Goal: Transaction & Acquisition: Book appointment/travel/reservation

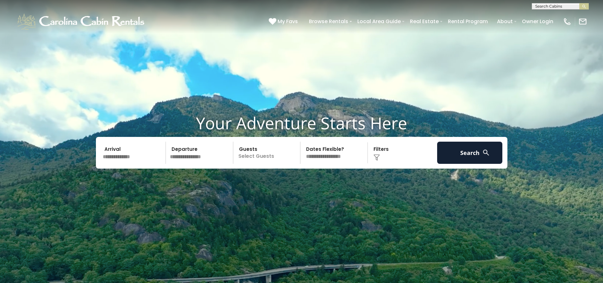
click at [145, 158] on input "text" at bounding box center [134, 153] width 66 height 22
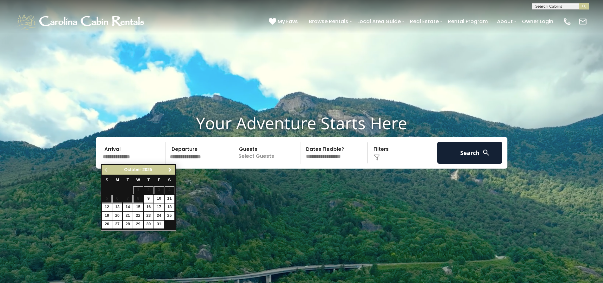
click at [170, 170] on span "Next" at bounding box center [169, 169] width 5 height 5
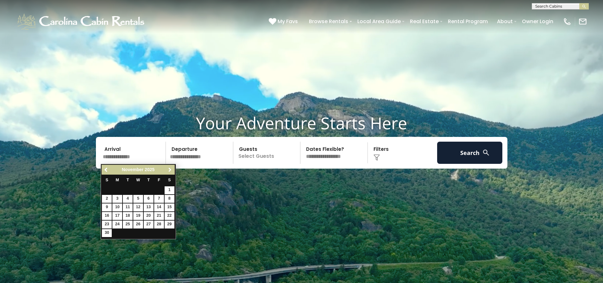
click at [170, 170] on span "Next" at bounding box center [169, 169] width 5 height 5
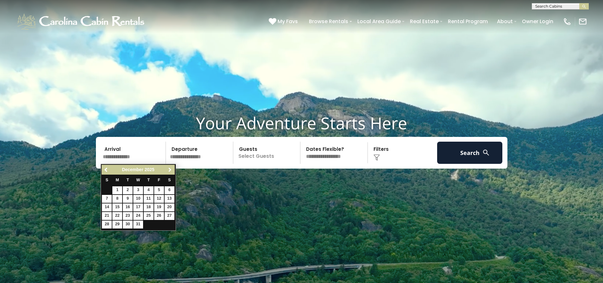
click at [170, 170] on span "Next" at bounding box center [169, 169] width 5 height 5
click at [117, 214] on link "23" at bounding box center [117, 216] width 10 height 8
type input "*******"
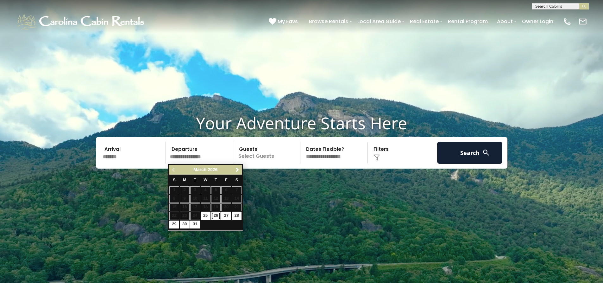
click at [216, 215] on link "26" at bounding box center [216, 216] width 10 height 8
type input "*******"
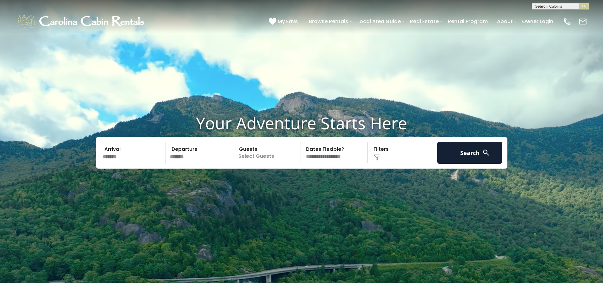
click at [273, 156] on p "Select Guests" at bounding box center [267, 153] width 65 height 22
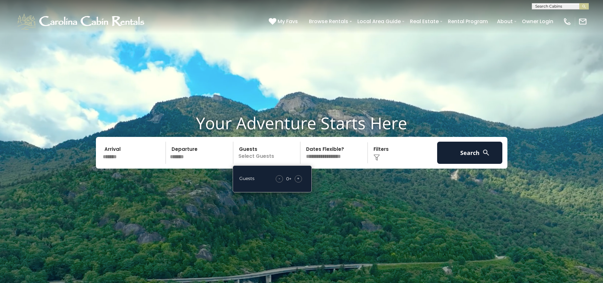
click at [298, 178] on span "+" at bounding box center [298, 178] width 3 height 6
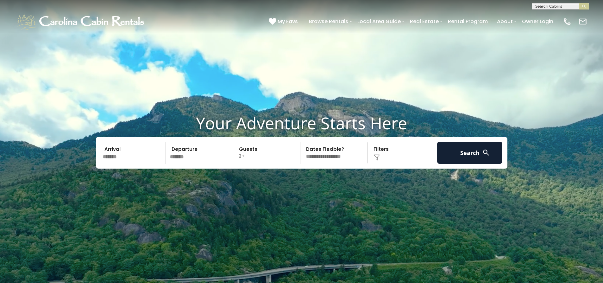
click at [395, 157] on div "Click to Choose" at bounding box center [403, 153] width 66 height 22
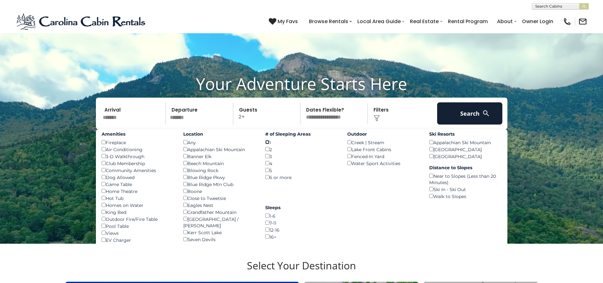
scroll to position [63, 0]
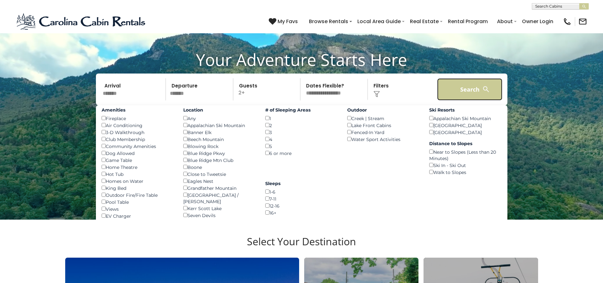
click at [478, 85] on button "Search" at bounding box center [470, 89] width 66 height 22
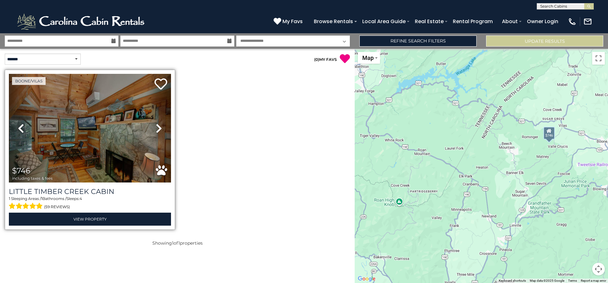
click at [157, 127] on icon at bounding box center [159, 128] width 6 height 10
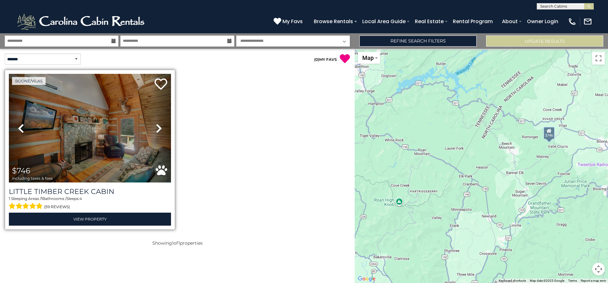
click at [157, 127] on icon at bounding box center [159, 128] width 6 height 10
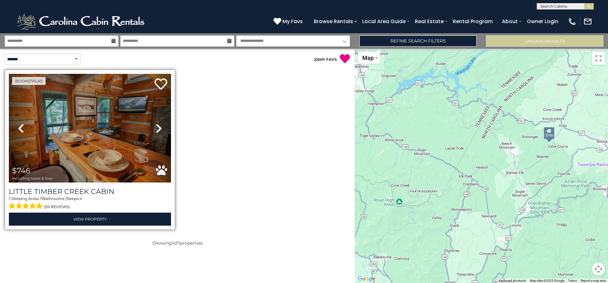
click at [157, 127] on icon at bounding box center [159, 128] width 6 height 10
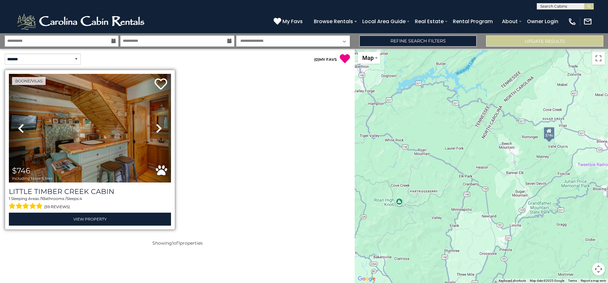
click at [157, 127] on icon at bounding box center [159, 128] width 6 height 10
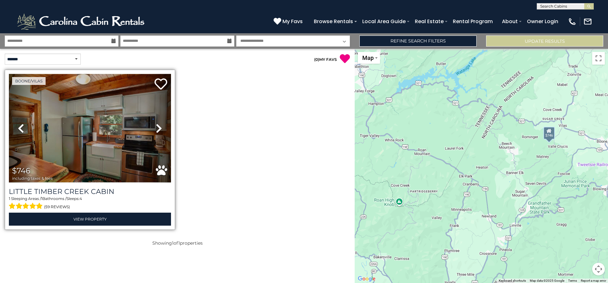
click at [157, 127] on icon at bounding box center [159, 128] width 6 height 10
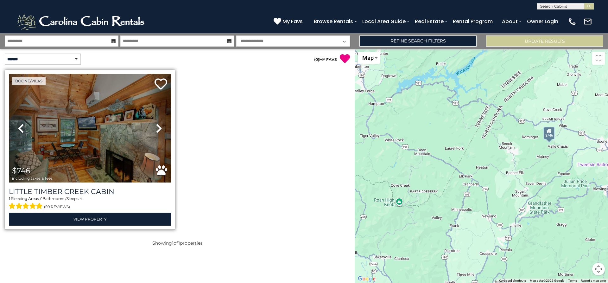
click at [157, 127] on icon at bounding box center [159, 128] width 6 height 10
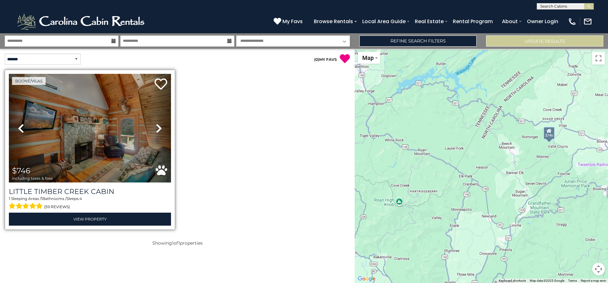
click at [156, 128] on icon at bounding box center [159, 128] width 6 height 10
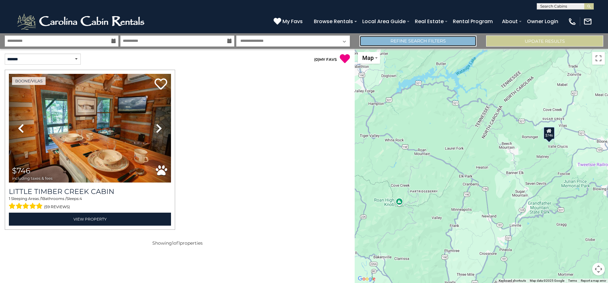
click at [408, 43] on link "Refine Search Filters" at bounding box center [417, 40] width 117 height 11
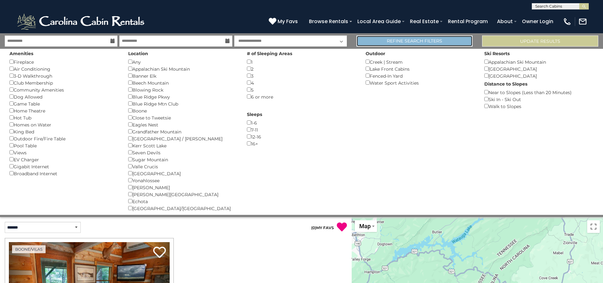
click at [394, 41] on link "Refine Search Filters" at bounding box center [415, 40] width 116 height 11
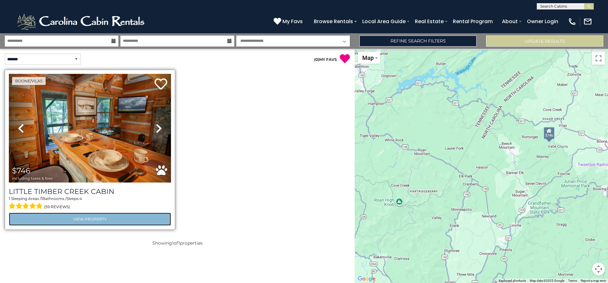
click at [88, 218] on link "View Property" at bounding box center [90, 218] width 162 height 13
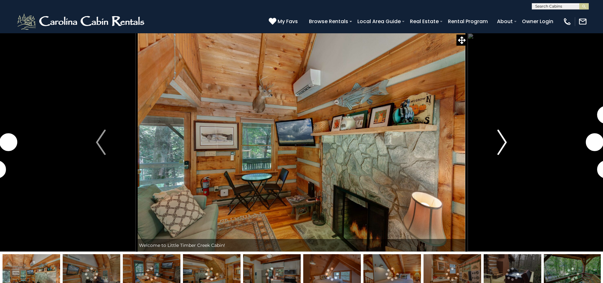
click at [510, 146] on button "Next" at bounding box center [502, 142] width 70 height 218
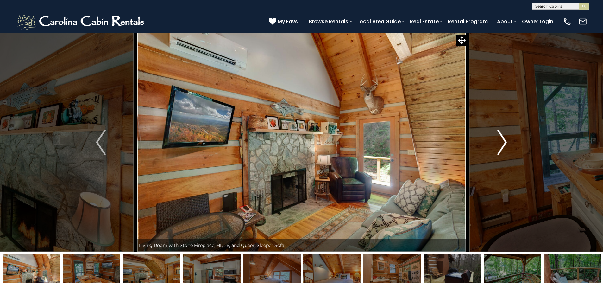
click at [509, 146] on button "Next" at bounding box center [502, 142] width 70 height 218
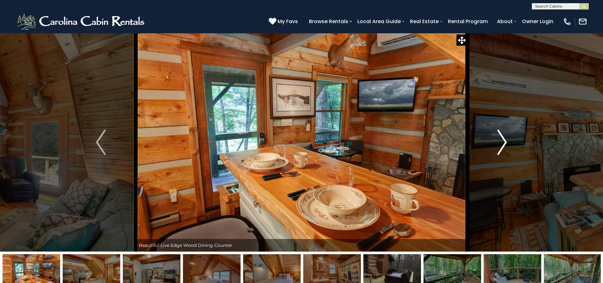
click at [509, 146] on button "Next" at bounding box center [502, 142] width 70 height 218
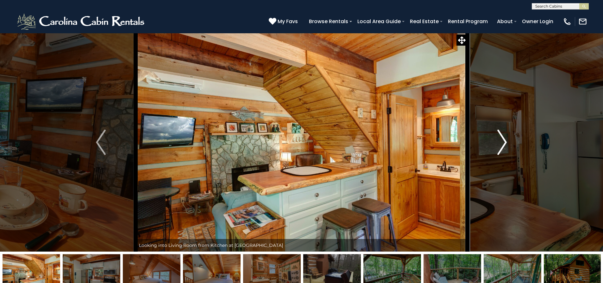
click at [509, 146] on button "Next" at bounding box center [502, 142] width 70 height 218
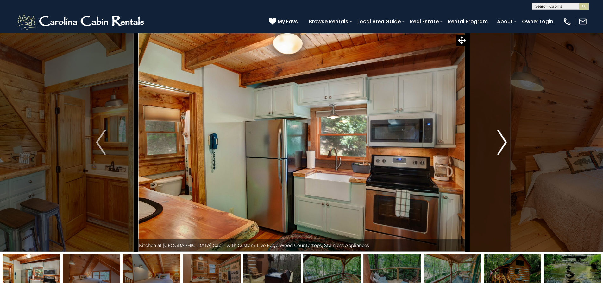
click at [509, 147] on button "Next" at bounding box center [502, 142] width 70 height 218
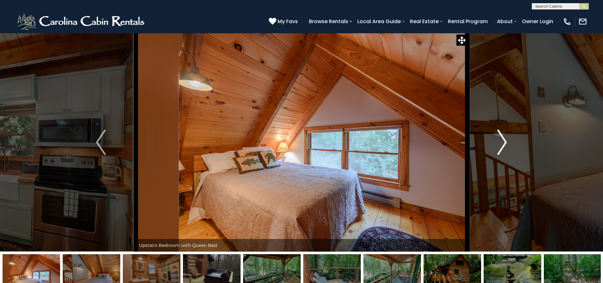
click at [509, 147] on button "Next" at bounding box center [502, 142] width 70 height 218
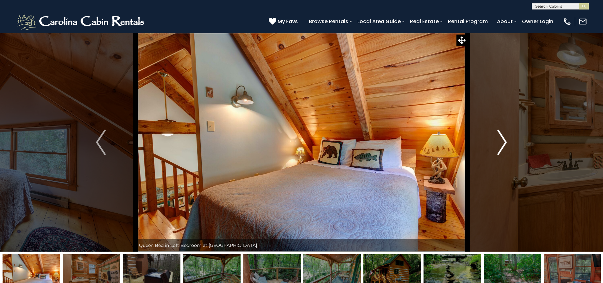
click at [509, 147] on button "Next" at bounding box center [502, 142] width 70 height 218
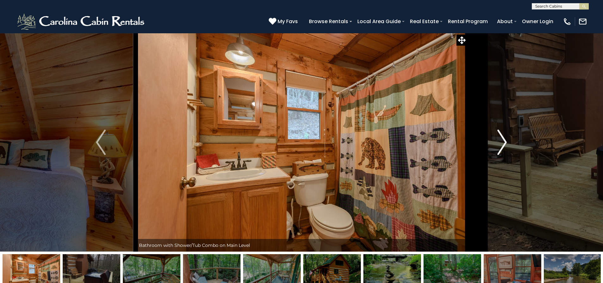
click at [509, 148] on button "Next" at bounding box center [502, 142] width 70 height 218
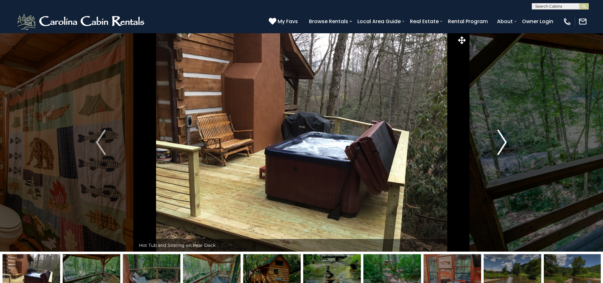
click at [509, 148] on button "Next" at bounding box center [502, 142] width 70 height 218
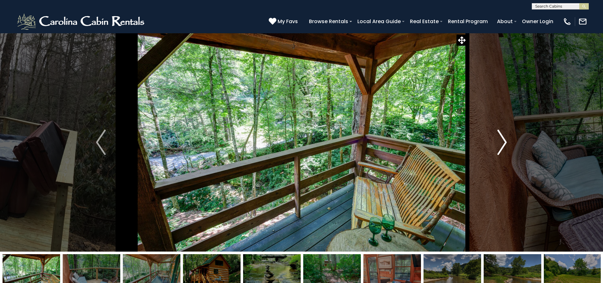
click at [509, 149] on button "Next" at bounding box center [502, 142] width 70 height 218
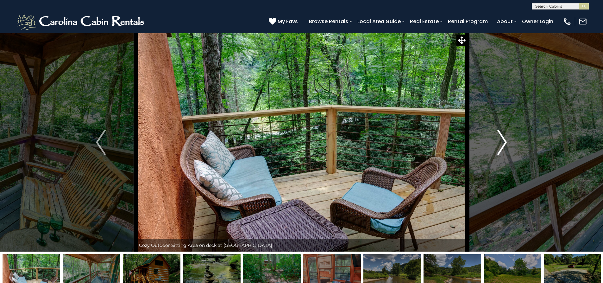
click at [509, 149] on button "Next" at bounding box center [502, 142] width 70 height 218
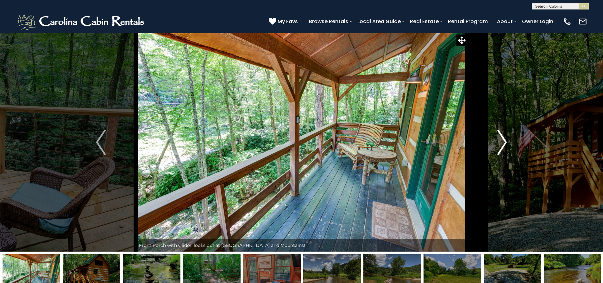
click at [509, 149] on button "Next" at bounding box center [502, 142] width 70 height 218
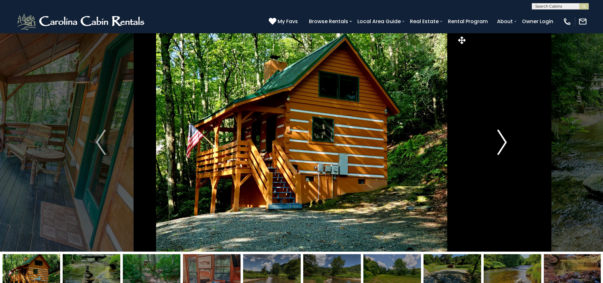
click at [505, 149] on img "Next" at bounding box center [501, 141] width 9 height 25
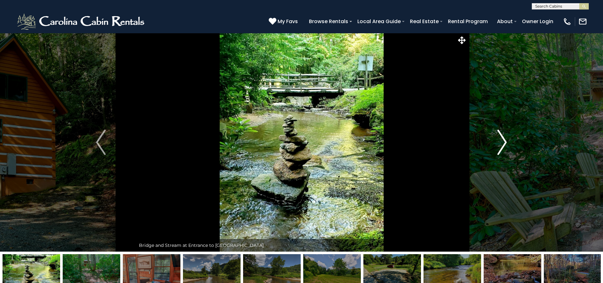
click at [504, 149] on img "Next" at bounding box center [501, 141] width 9 height 25
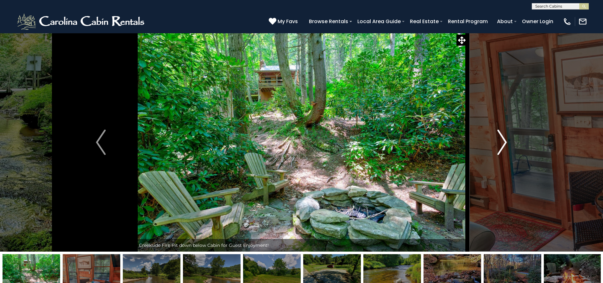
click at [504, 151] on img "Next" at bounding box center [501, 141] width 9 height 25
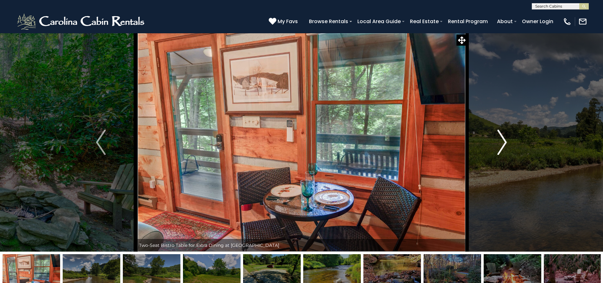
click at [504, 152] on img "Next" at bounding box center [501, 141] width 9 height 25
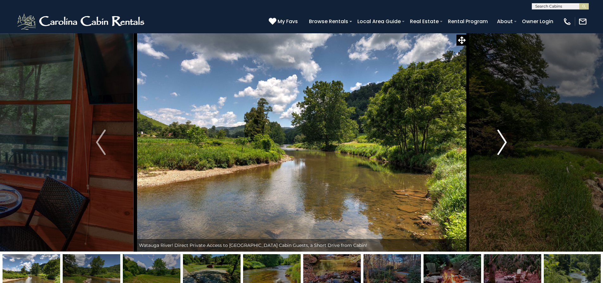
click at [504, 152] on img "Next" at bounding box center [501, 141] width 9 height 25
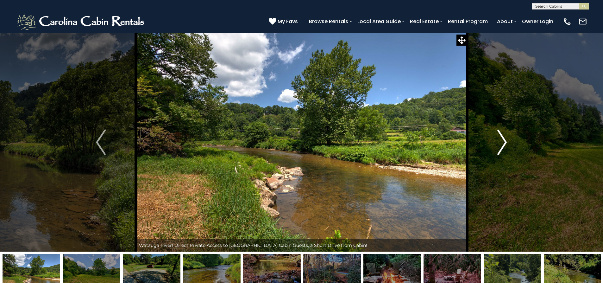
click at [504, 152] on img "Next" at bounding box center [501, 141] width 9 height 25
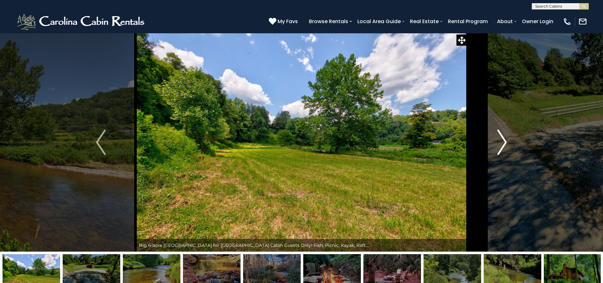
click at [504, 152] on img "Next" at bounding box center [501, 141] width 9 height 25
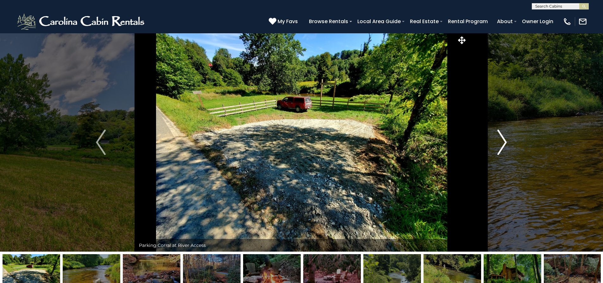
click at [504, 152] on img "Next" at bounding box center [501, 141] width 9 height 25
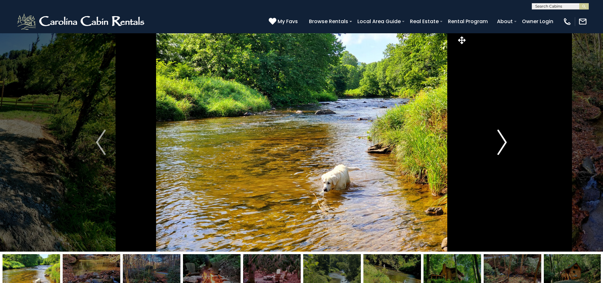
click at [504, 152] on img "Next" at bounding box center [501, 141] width 9 height 25
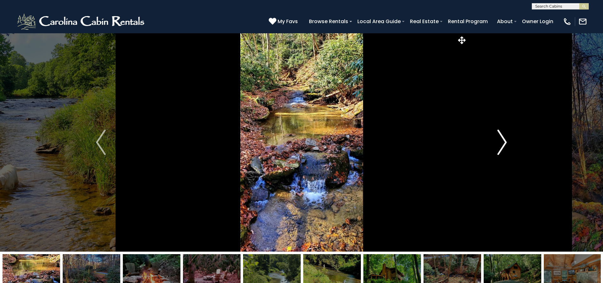
click at [504, 153] on img "Next" at bounding box center [501, 141] width 9 height 25
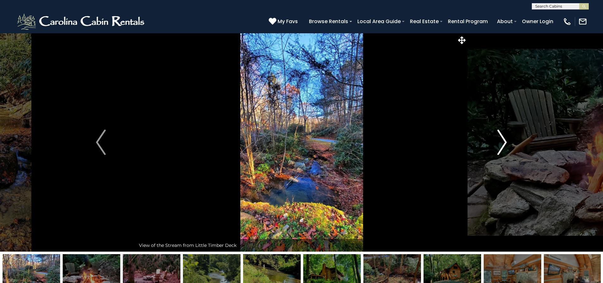
click at [504, 153] on img "Next" at bounding box center [501, 141] width 9 height 25
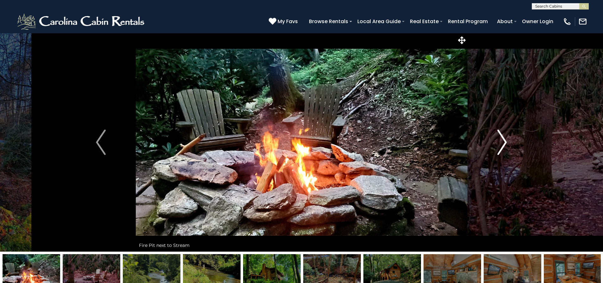
click at [504, 153] on img "Next" at bounding box center [501, 141] width 9 height 25
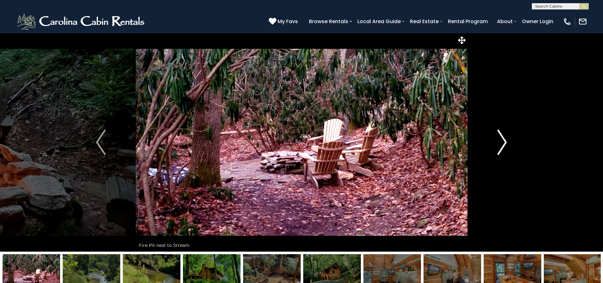
click at [503, 153] on img "Next" at bounding box center [501, 141] width 9 height 25
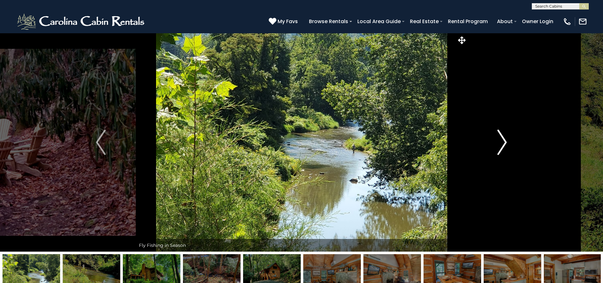
click at [503, 155] on button "Next" at bounding box center [502, 142] width 70 height 218
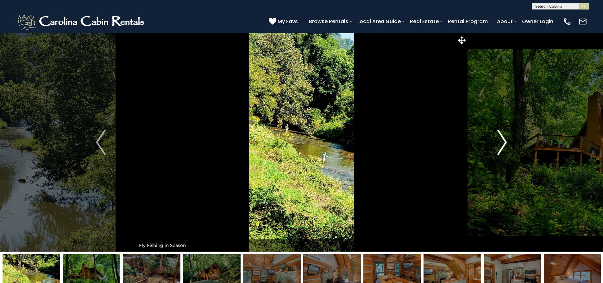
click at [503, 155] on button "Next" at bounding box center [502, 142] width 70 height 218
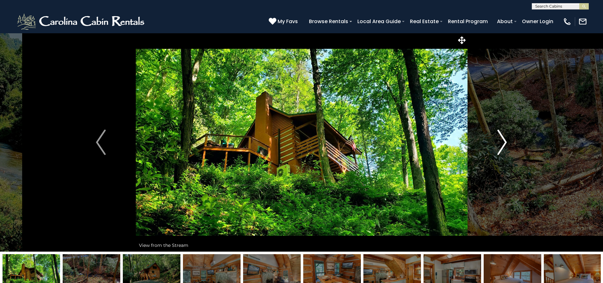
click at [503, 155] on button "Next" at bounding box center [502, 142] width 70 height 218
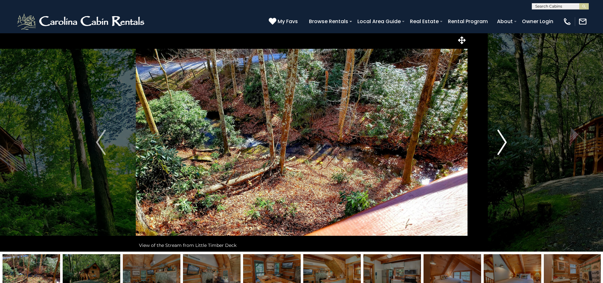
click at [503, 155] on button "Next" at bounding box center [502, 142] width 70 height 218
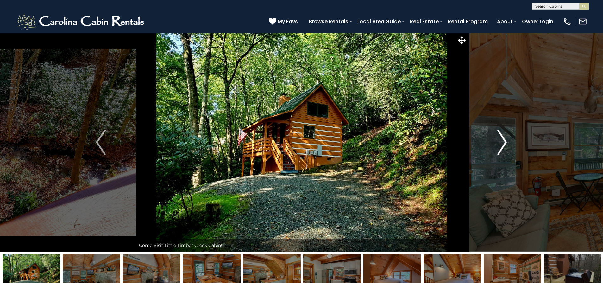
click at [503, 155] on button "Next" at bounding box center [502, 142] width 70 height 218
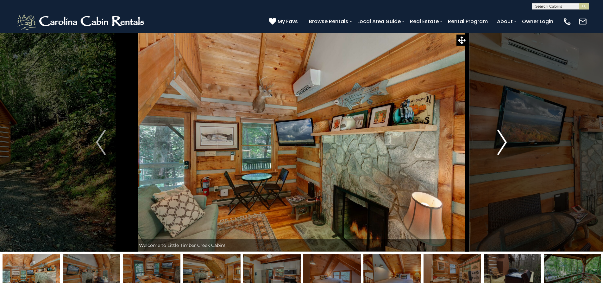
click at [503, 155] on button "Next" at bounding box center [502, 142] width 70 height 218
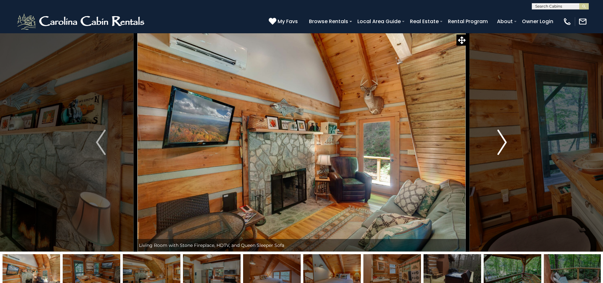
click at [503, 155] on button "Next" at bounding box center [502, 142] width 70 height 218
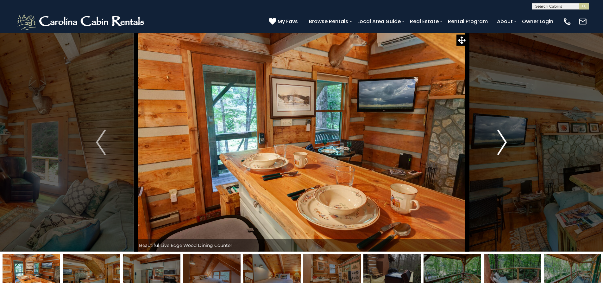
click at [502, 155] on button "Next" at bounding box center [502, 142] width 70 height 218
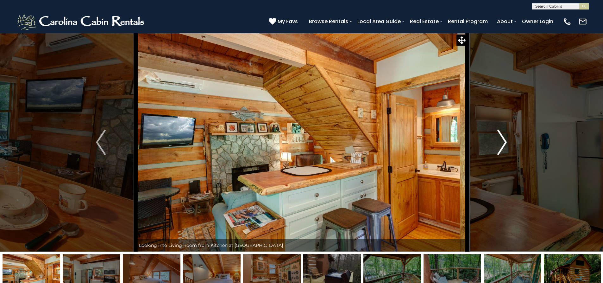
click at [502, 156] on button "Next" at bounding box center [502, 142] width 70 height 218
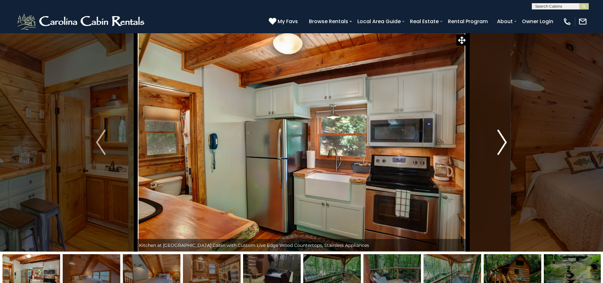
click at [502, 157] on button "Next" at bounding box center [502, 142] width 70 height 218
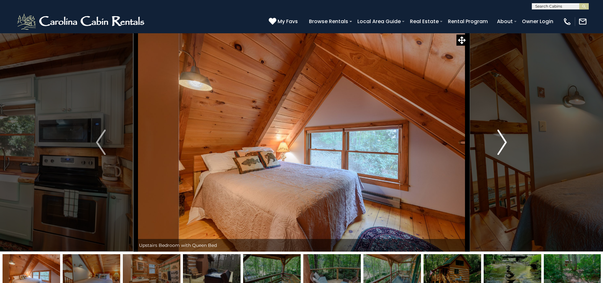
click at [502, 157] on button "Next" at bounding box center [502, 142] width 70 height 218
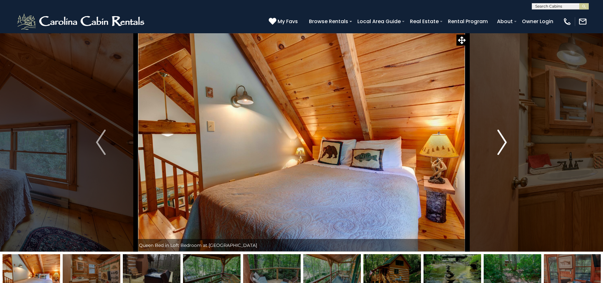
click at [502, 157] on button "Next" at bounding box center [502, 142] width 70 height 218
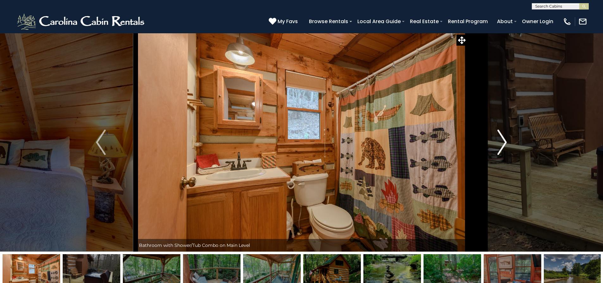
click at [502, 157] on button "Next" at bounding box center [502, 142] width 70 height 218
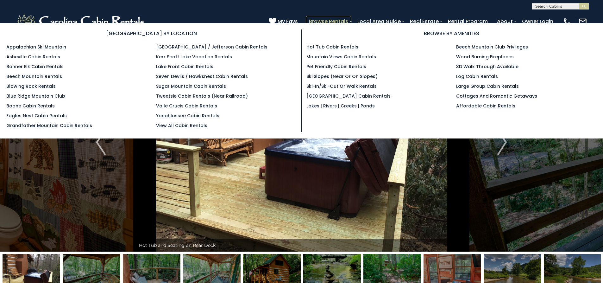
click at [351, 20] on link "Browse Rentals" at bounding box center [329, 21] width 46 height 11
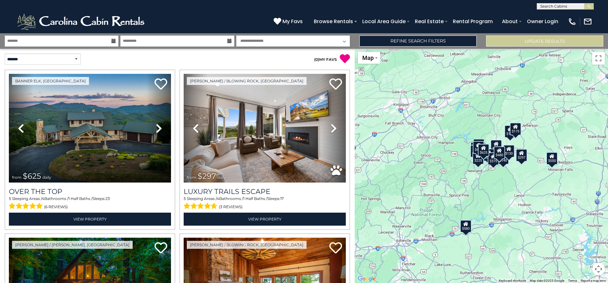
click at [112, 40] on icon at bounding box center [113, 41] width 4 height 4
click at [111, 39] on icon at bounding box center [113, 41] width 4 height 4
click at [90, 38] on input "text" at bounding box center [62, 40] width 114 height 11
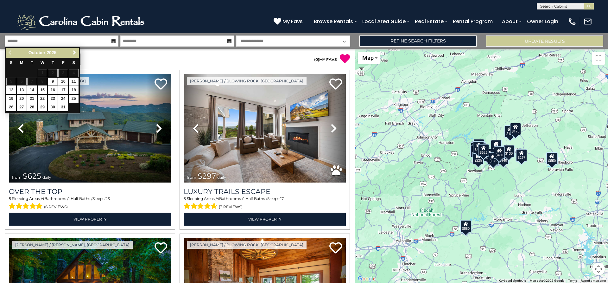
click at [75, 52] on span "Next" at bounding box center [74, 52] width 5 height 5
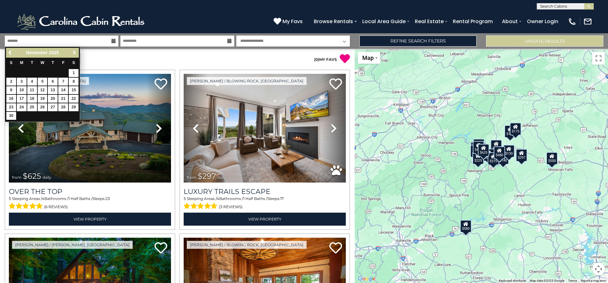
click at [74, 52] on span "Next" at bounding box center [74, 52] width 5 height 5
click at [74, 51] on span "Next" at bounding box center [74, 52] width 5 height 5
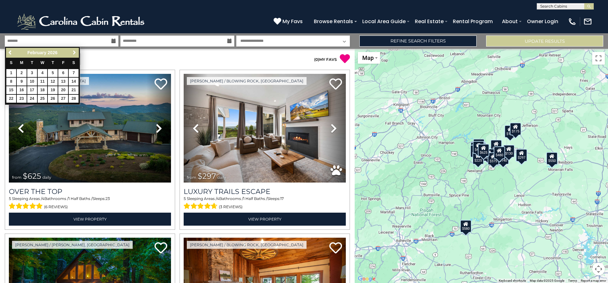
click at [75, 50] on span "Next" at bounding box center [74, 52] width 5 height 5
click at [22, 96] on link "23" at bounding box center [22, 99] width 10 height 8
type input "*******"
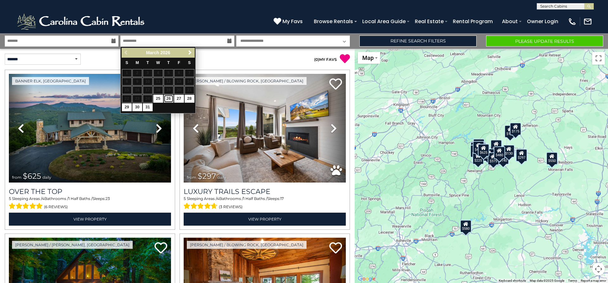
click at [170, 97] on link "26" at bounding box center [169, 99] width 10 height 8
type input "*******"
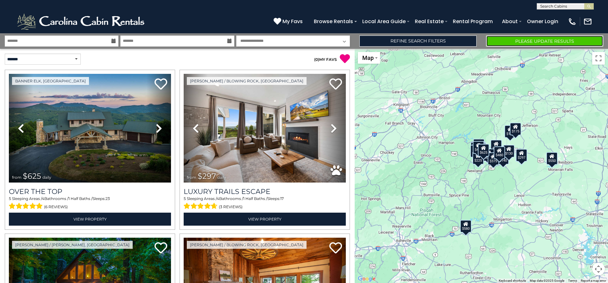
click at [543, 38] on button "Please Update Results" at bounding box center [544, 40] width 117 height 11
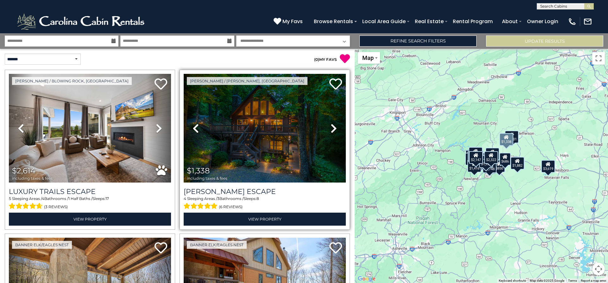
click at [331, 124] on icon at bounding box center [334, 128] width 6 height 10
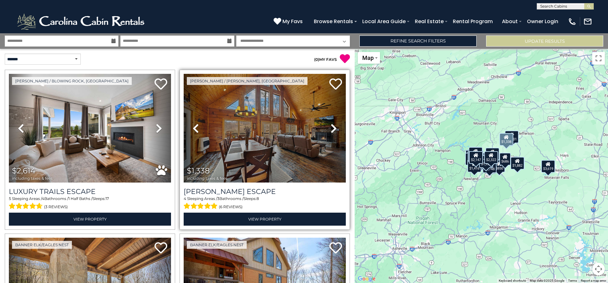
click at [331, 124] on icon at bounding box center [334, 128] width 6 height 10
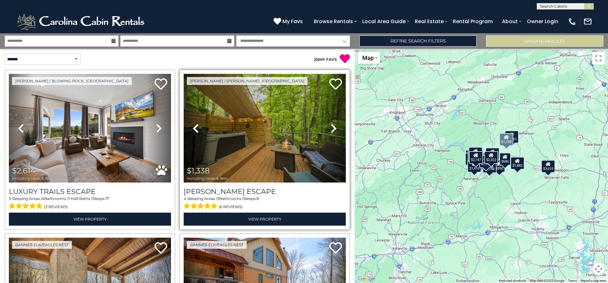
click at [331, 124] on icon at bounding box center [334, 128] width 6 height 10
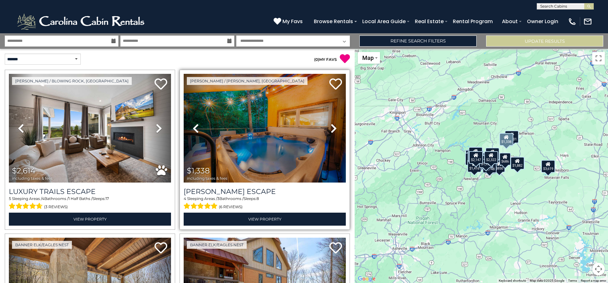
click at [331, 124] on icon at bounding box center [334, 128] width 6 height 10
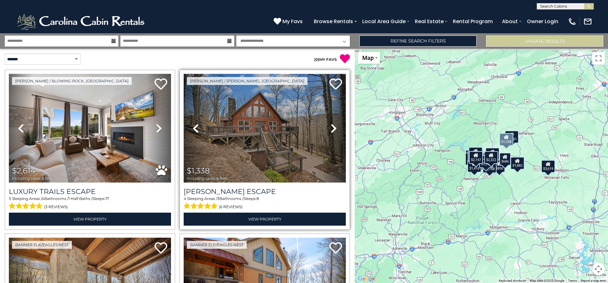
click at [331, 124] on icon at bounding box center [334, 128] width 6 height 10
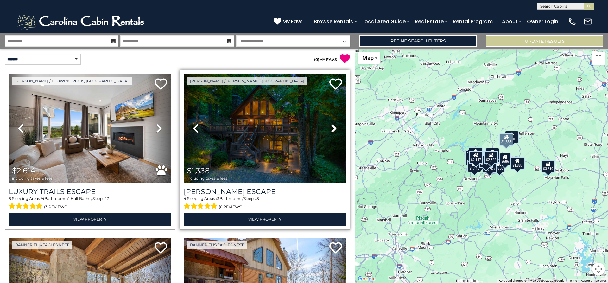
click at [331, 124] on icon at bounding box center [334, 128] width 6 height 10
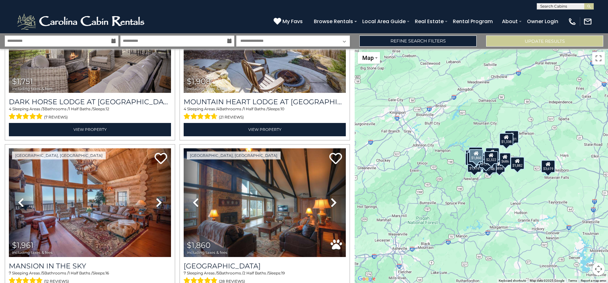
scroll to position [285, 0]
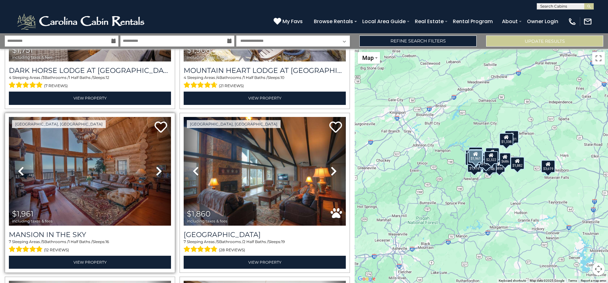
click at [158, 166] on icon at bounding box center [159, 171] width 6 height 10
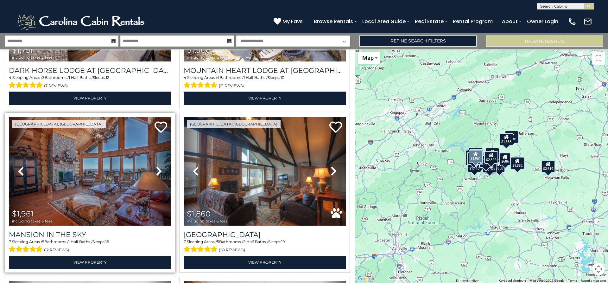
click at [158, 166] on icon at bounding box center [159, 171] width 6 height 10
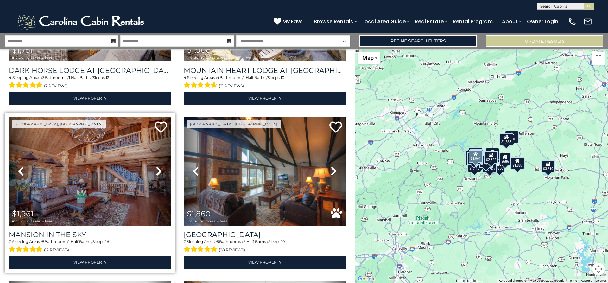
click at [159, 166] on icon at bounding box center [159, 171] width 6 height 10
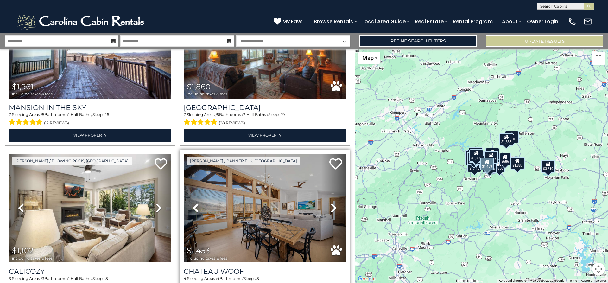
scroll to position [475, 0]
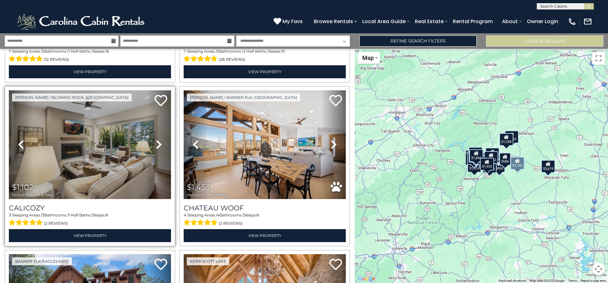
click at [158, 141] on icon at bounding box center [159, 144] width 6 height 10
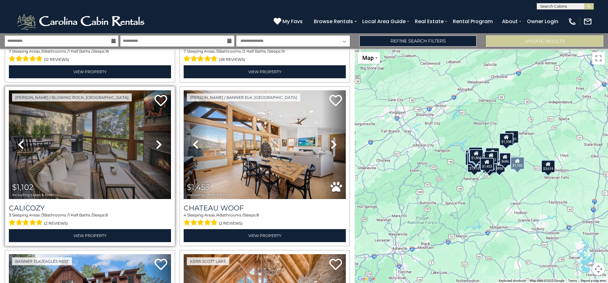
click at [158, 141] on icon at bounding box center [159, 144] width 6 height 10
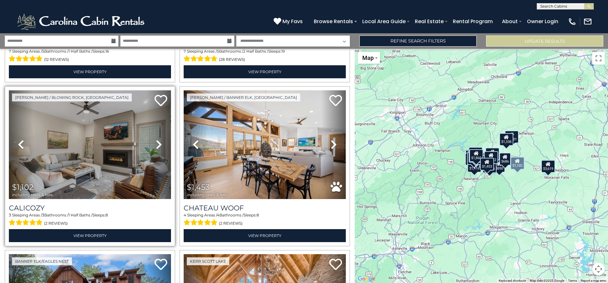
click at [158, 141] on icon at bounding box center [159, 144] width 6 height 10
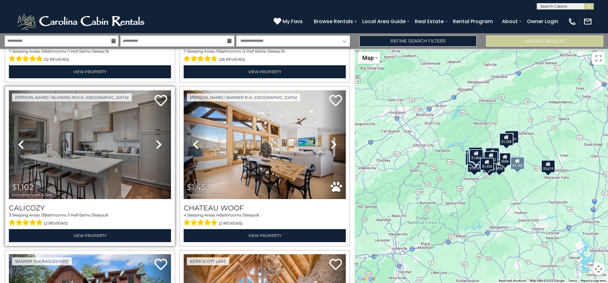
click at [158, 141] on icon at bounding box center [159, 144] width 6 height 10
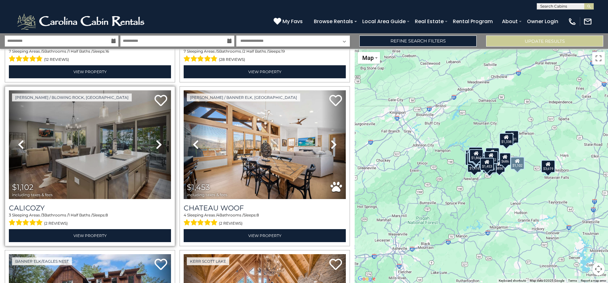
click at [158, 141] on icon at bounding box center [159, 144] width 6 height 10
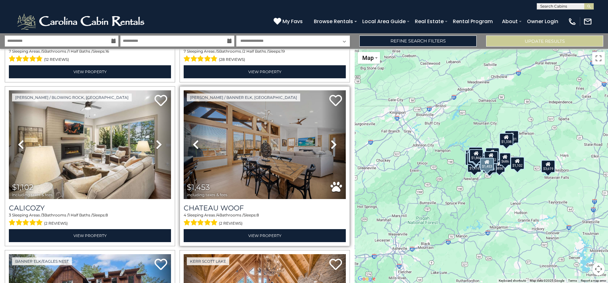
click at [331, 140] on icon at bounding box center [334, 144] width 6 height 10
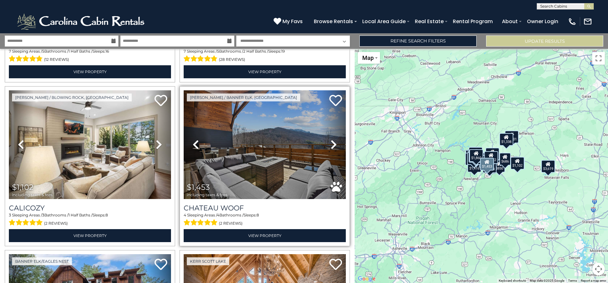
click at [331, 140] on icon at bounding box center [334, 144] width 6 height 10
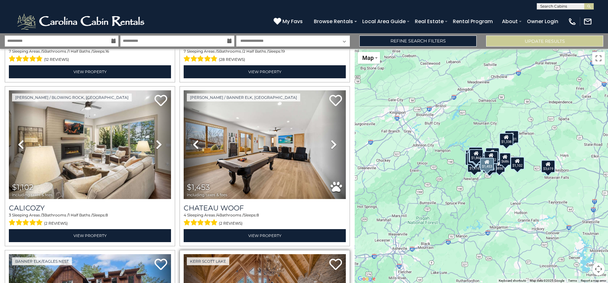
scroll to position [601, 0]
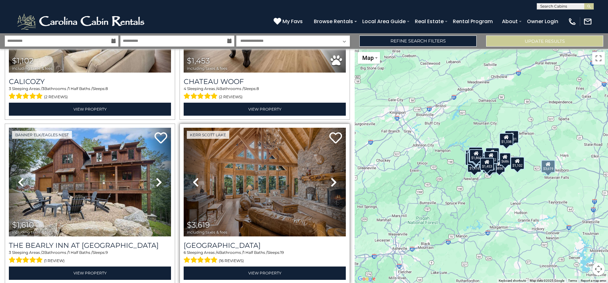
click at [332, 177] on icon at bounding box center [334, 182] width 6 height 10
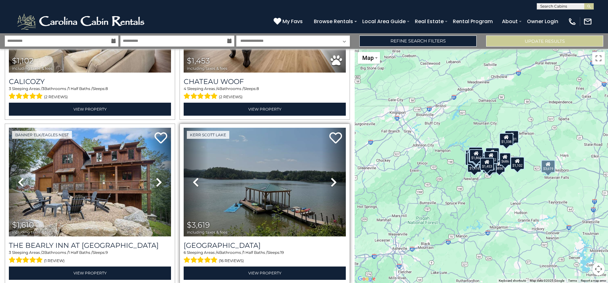
click at [332, 177] on icon at bounding box center [334, 182] width 6 height 10
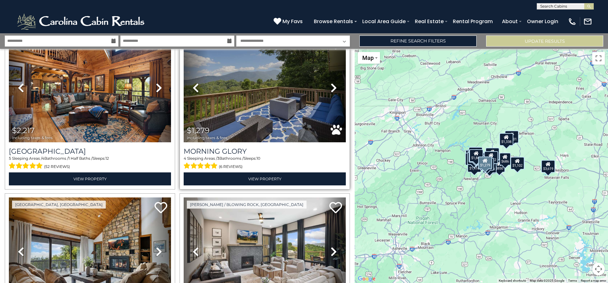
scroll to position [950, 0]
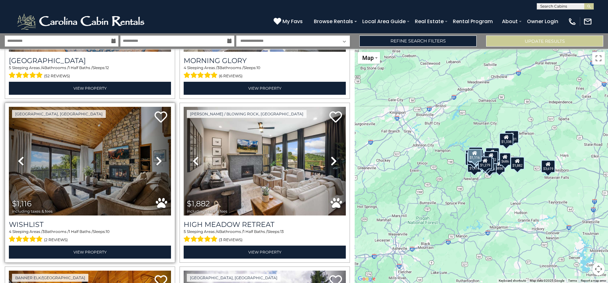
click at [156, 156] on icon at bounding box center [159, 161] width 6 height 10
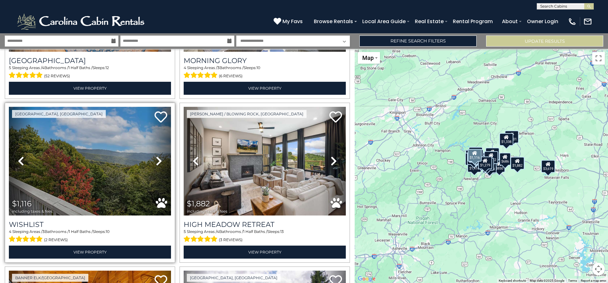
click at [156, 156] on icon at bounding box center [159, 161] width 6 height 10
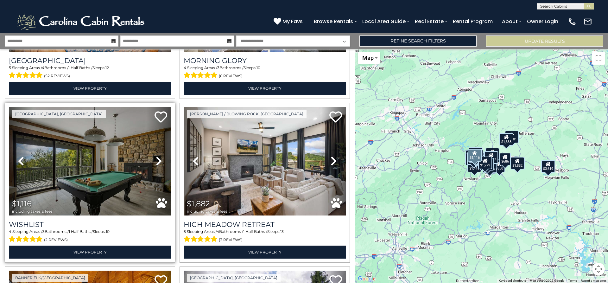
click at [156, 156] on icon at bounding box center [159, 161] width 6 height 10
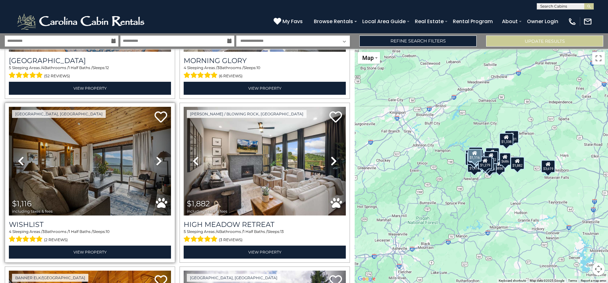
click at [156, 156] on icon at bounding box center [159, 161] width 6 height 10
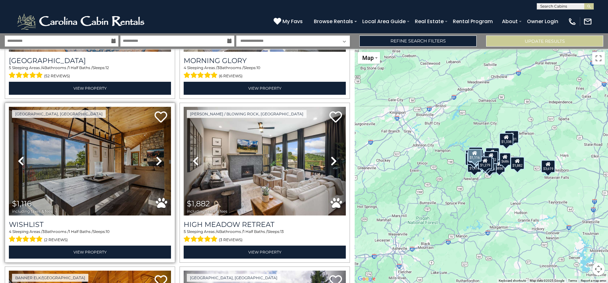
click at [156, 156] on icon at bounding box center [159, 161] width 6 height 10
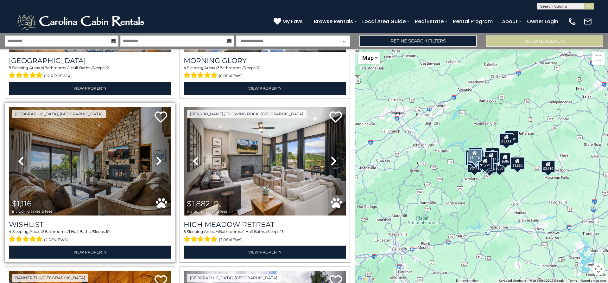
click at [156, 156] on icon at bounding box center [159, 161] width 6 height 10
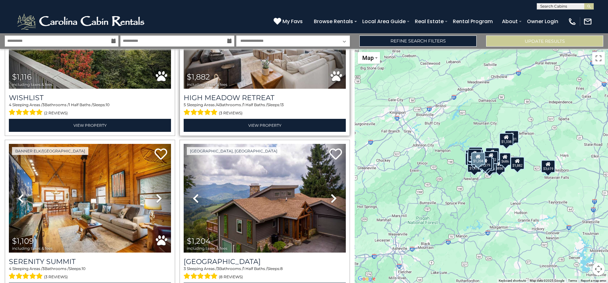
scroll to position [1171, 0]
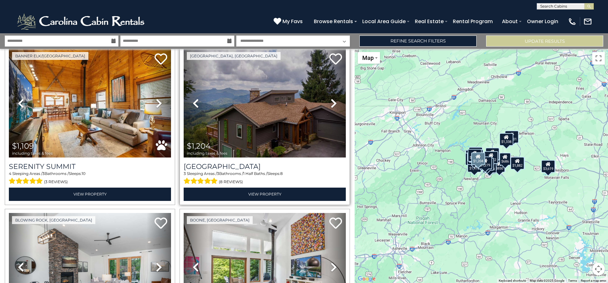
click at [331, 98] on icon at bounding box center [334, 103] width 6 height 10
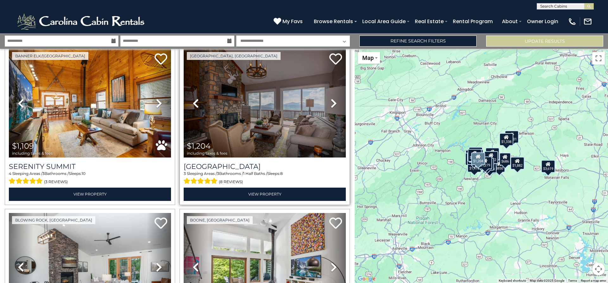
click at [331, 98] on icon at bounding box center [334, 103] width 6 height 10
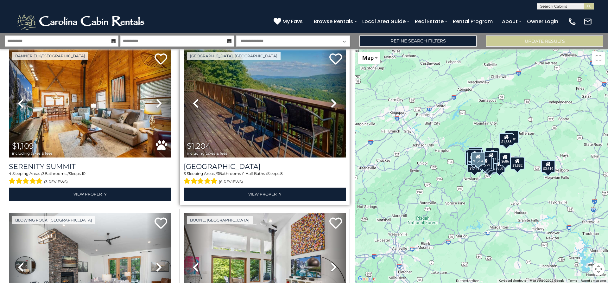
click at [331, 98] on icon at bounding box center [334, 103] width 6 height 10
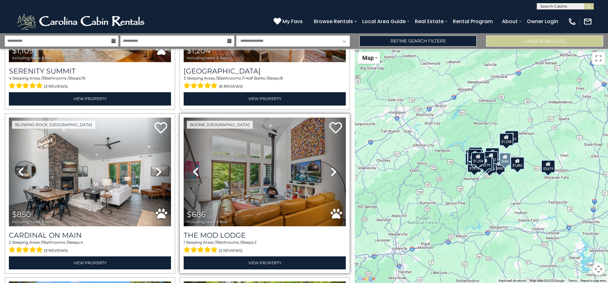
scroll to position [1298, 0]
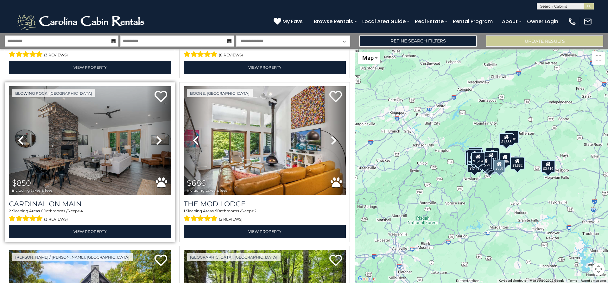
click at [156, 135] on icon at bounding box center [159, 140] width 6 height 10
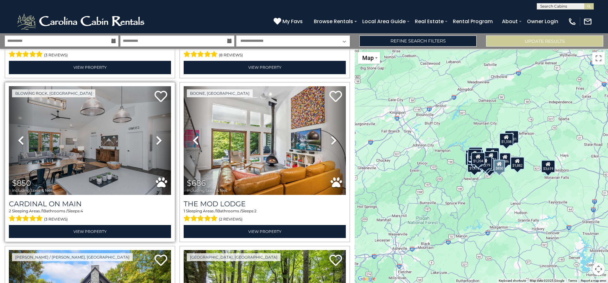
click at [156, 135] on icon at bounding box center [159, 140] width 6 height 10
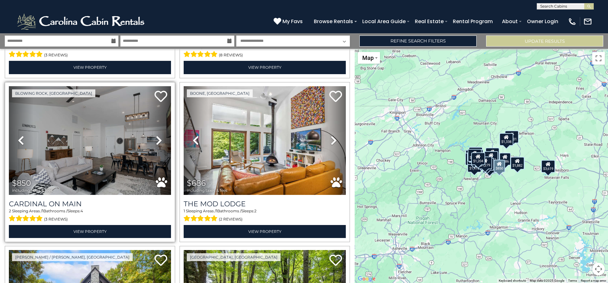
click at [156, 135] on icon at bounding box center [159, 140] width 6 height 10
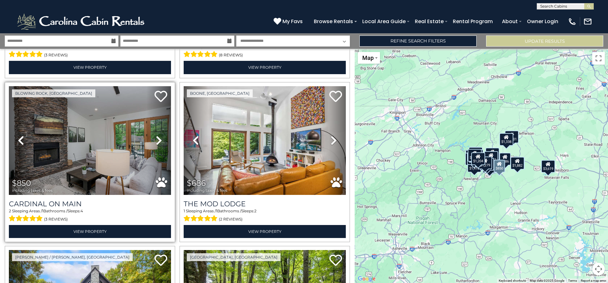
click at [156, 135] on icon at bounding box center [159, 140] width 6 height 10
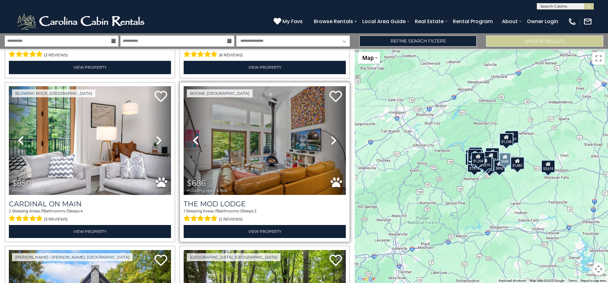
click at [331, 135] on icon at bounding box center [334, 140] width 6 height 10
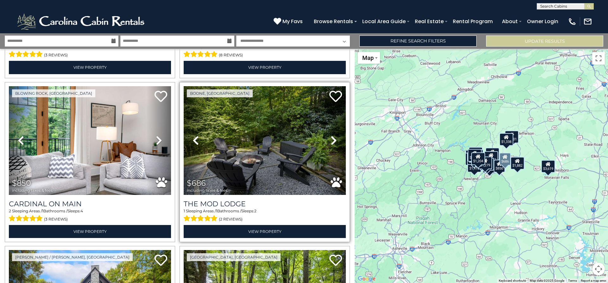
click at [331, 135] on icon at bounding box center [334, 140] width 6 height 10
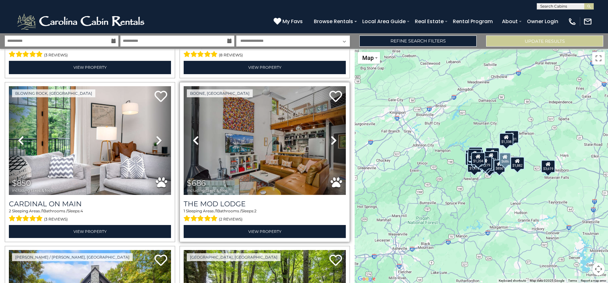
click at [331, 135] on icon at bounding box center [334, 140] width 6 height 10
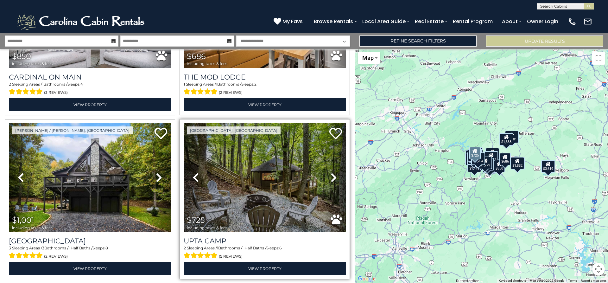
scroll to position [1456, 0]
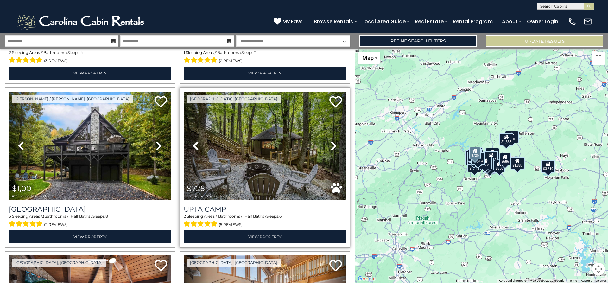
click at [331, 141] on icon at bounding box center [334, 146] width 6 height 10
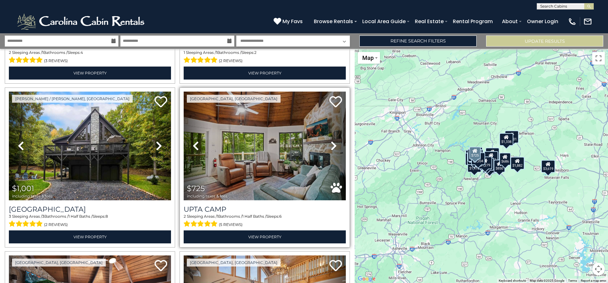
click at [331, 141] on icon at bounding box center [334, 146] width 6 height 10
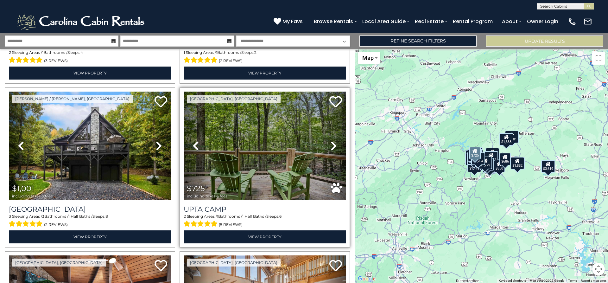
click at [331, 141] on icon at bounding box center [334, 146] width 6 height 10
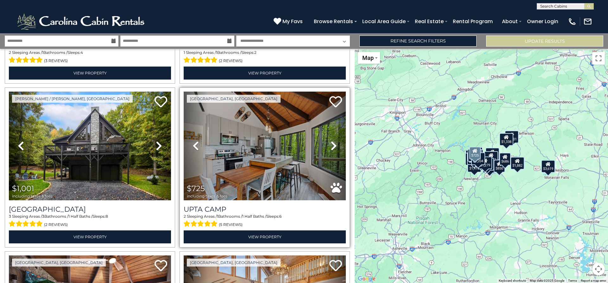
click at [331, 141] on icon at bounding box center [334, 146] width 6 height 10
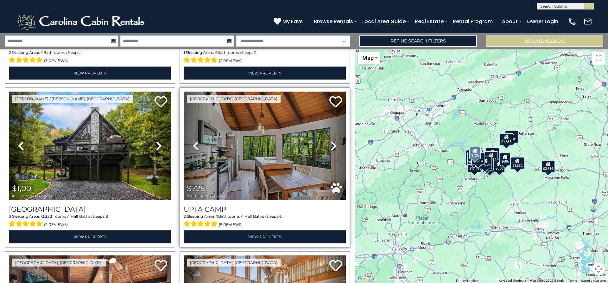
click at [331, 141] on icon at bounding box center [334, 146] width 6 height 10
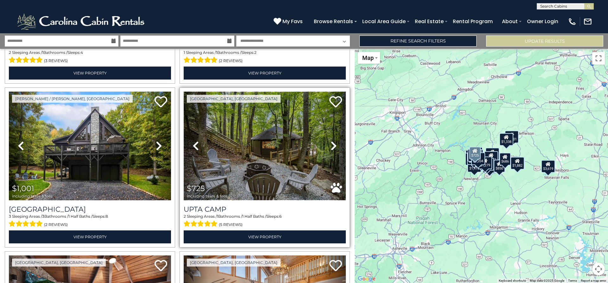
click at [255, 122] on img at bounding box center [265, 146] width 162 height 109
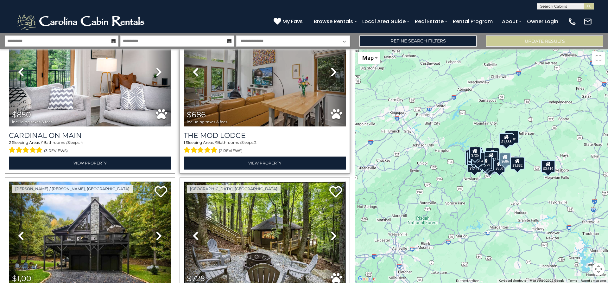
scroll to position [1266, 0]
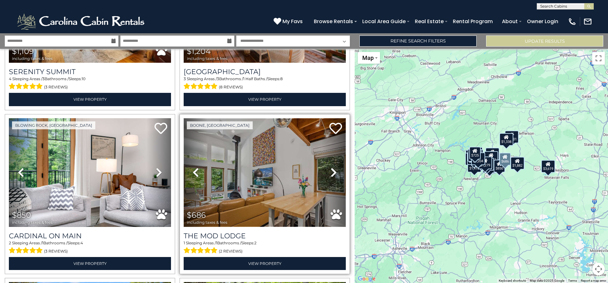
click at [279, 152] on img at bounding box center [265, 172] width 162 height 109
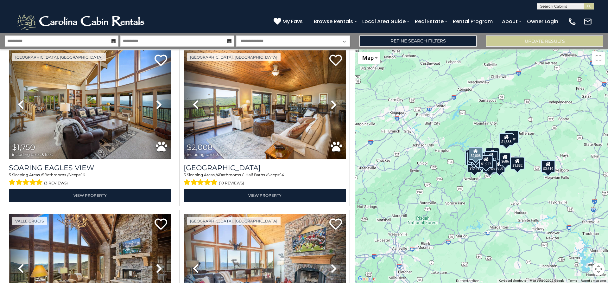
scroll to position [2263, 0]
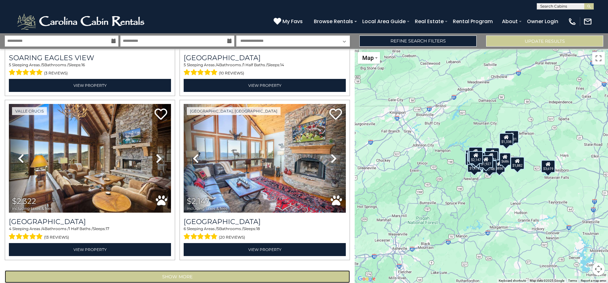
click at [214, 270] on button "Show More" at bounding box center [177, 276] width 345 height 13
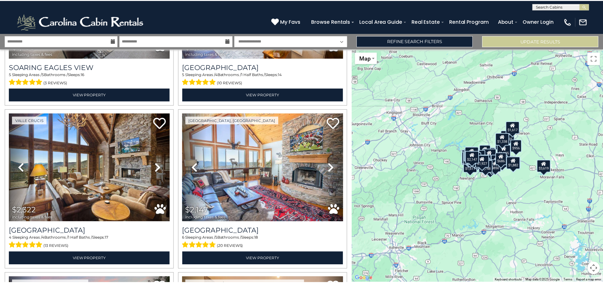
scroll to position [2263, 0]
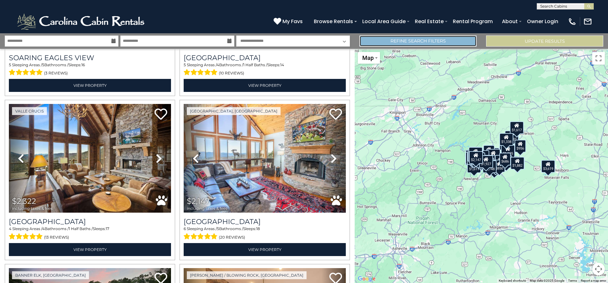
click at [421, 38] on link "Refine Search Filters" at bounding box center [417, 40] width 117 height 11
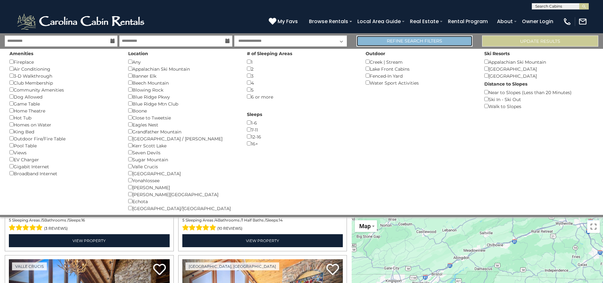
scroll to position [2250, 0]
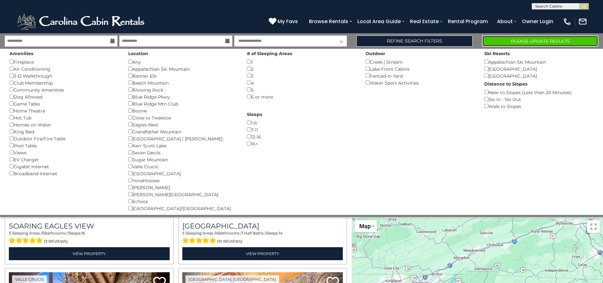
click at [527, 39] on button "Please Update Results" at bounding box center [540, 40] width 116 height 11
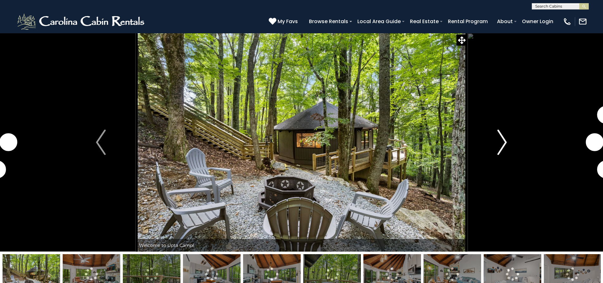
click at [502, 142] on img "Next" at bounding box center [501, 141] width 9 height 25
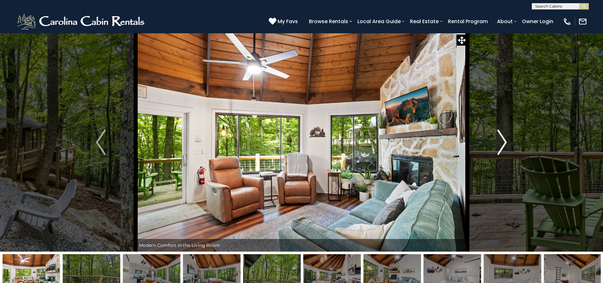
click at [502, 142] on img "Next" at bounding box center [501, 141] width 9 height 25
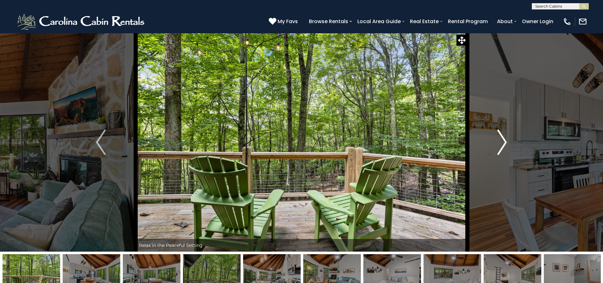
click at [502, 142] on img "Next" at bounding box center [501, 141] width 9 height 25
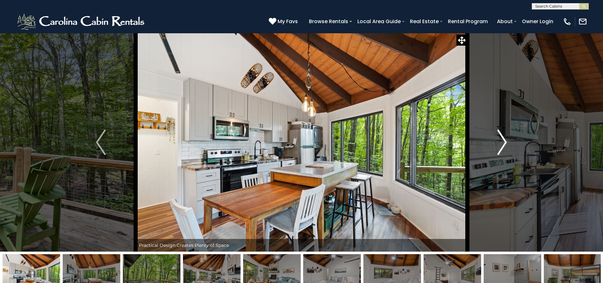
click at [502, 142] on img "Next" at bounding box center [501, 141] width 9 height 25
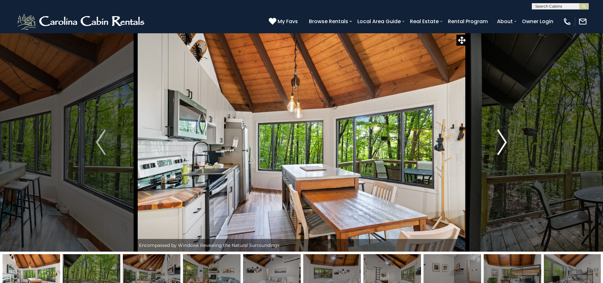
click at [502, 142] on img "Next" at bounding box center [501, 141] width 9 height 25
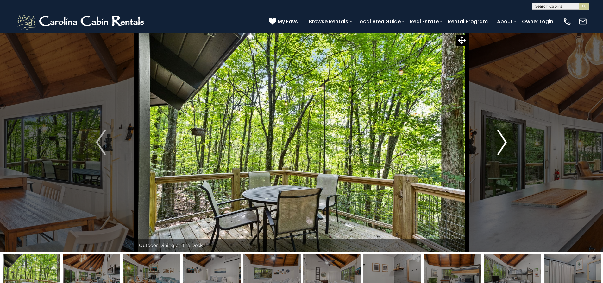
click at [502, 142] on img "Next" at bounding box center [501, 141] width 9 height 25
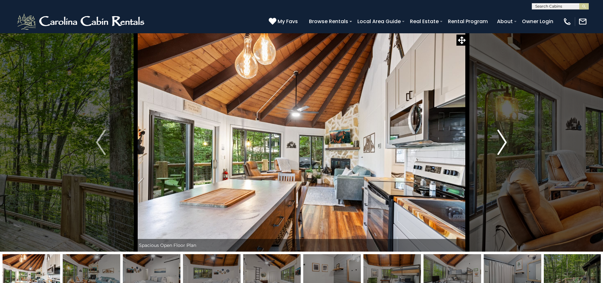
click at [502, 142] on img "Next" at bounding box center [501, 141] width 9 height 25
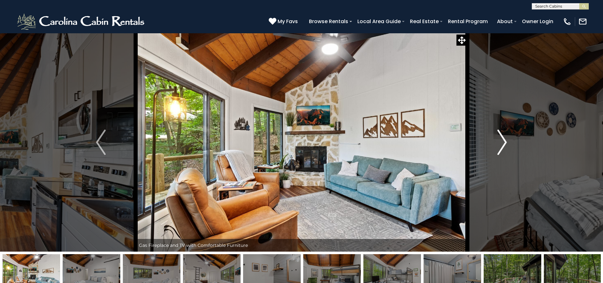
click at [502, 142] on img "Next" at bounding box center [501, 141] width 9 height 25
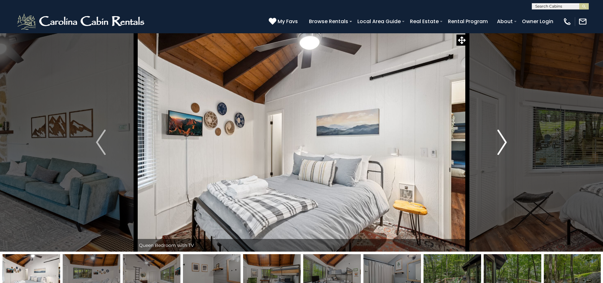
click at [502, 142] on img "Next" at bounding box center [501, 141] width 9 height 25
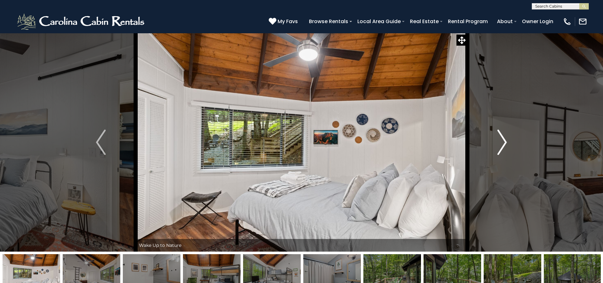
click at [502, 143] on img "Next" at bounding box center [501, 141] width 9 height 25
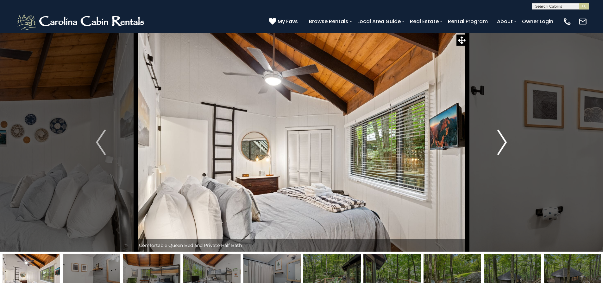
click at [502, 143] on img "Next" at bounding box center [501, 141] width 9 height 25
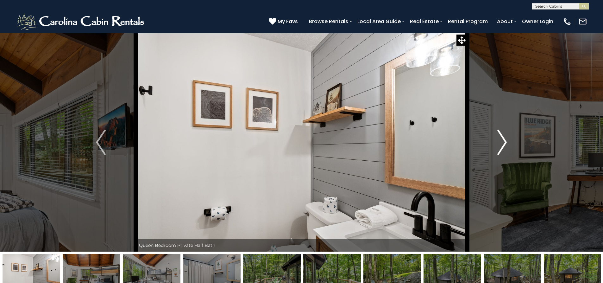
click at [502, 144] on img "Next" at bounding box center [501, 141] width 9 height 25
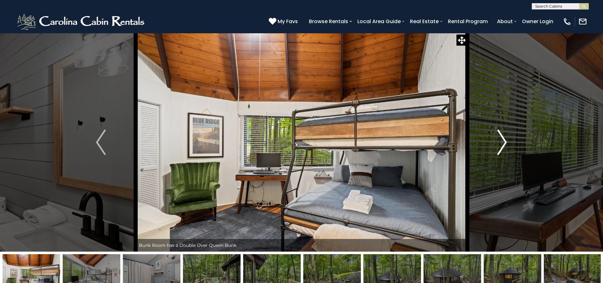
click at [502, 146] on img "Next" at bounding box center [501, 141] width 9 height 25
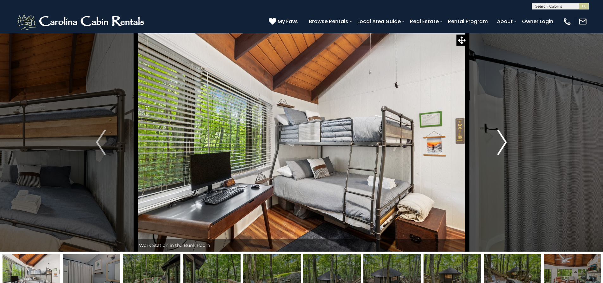
click at [502, 146] on img "Next" at bounding box center [501, 141] width 9 height 25
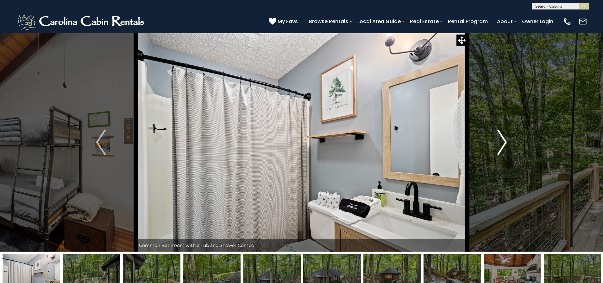
click at [502, 146] on img "Next" at bounding box center [501, 141] width 9 height 25
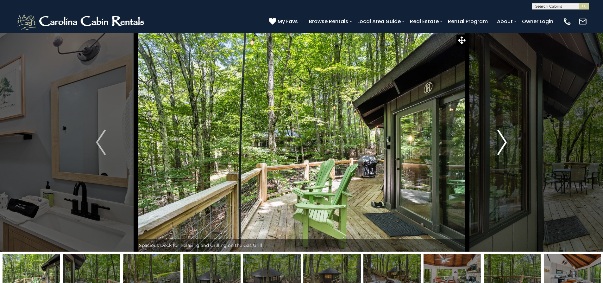
click at [502, 146] on img "Next" at bounding box center [501, 141] width 9 height 25
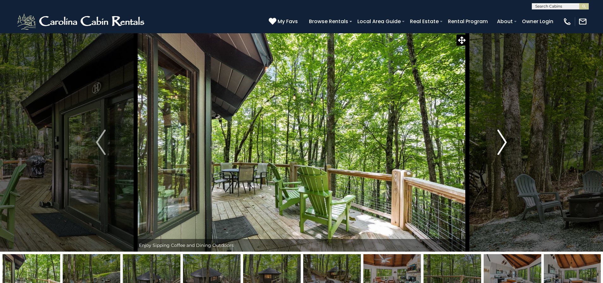
click at [502, 146] on img "Next" at bounding box center [501, 141] width 9 height 25
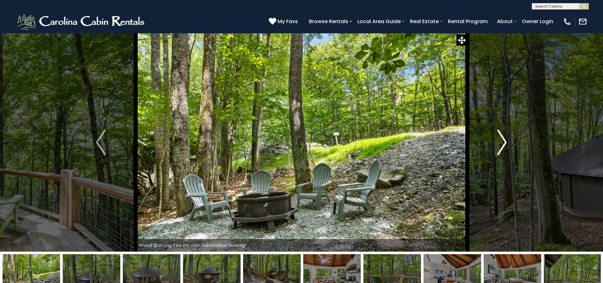
click at [502, 146] on img "Next" at bounding box center [501, 141] width 9 height 25
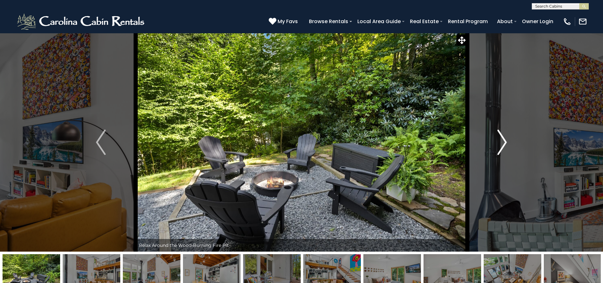
click at [504, 145] on img "Next" at bounding box center [501, 141] width 9 height 25
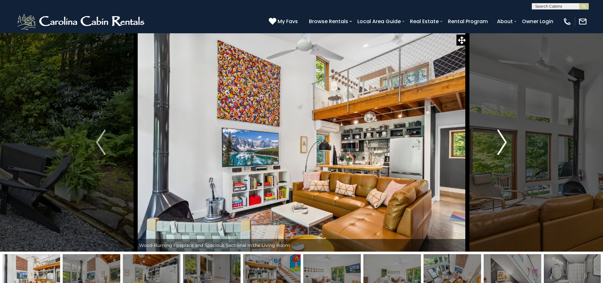
click at [504, 145] on img "Next" at bounding box center [501, 141] width 9 height 25
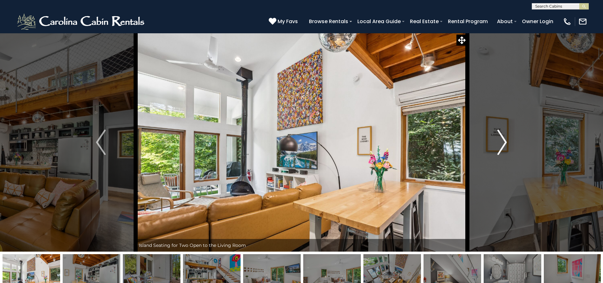
click at [504, 145] on img "Next" at bounding box center [501, 141] width 9 height 25
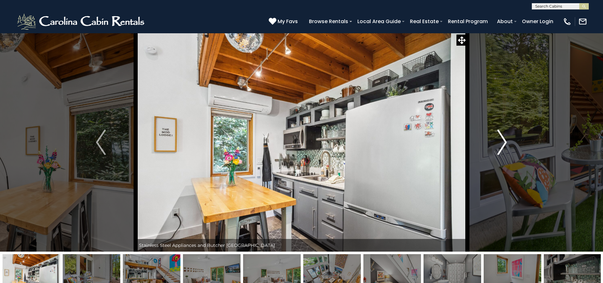
click at [504, 145] on img "Next" at bounding box center [501, 141] width 9 height 25
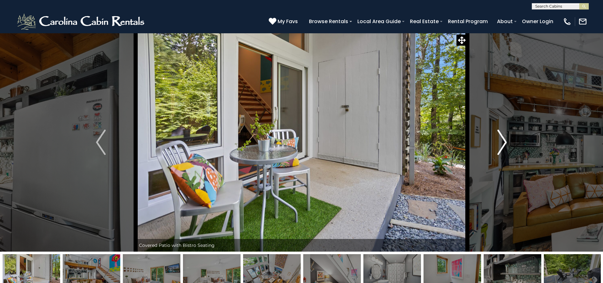
click at [504, 145] on img "Next" at bounding box center [501, 141] width 9 height 25
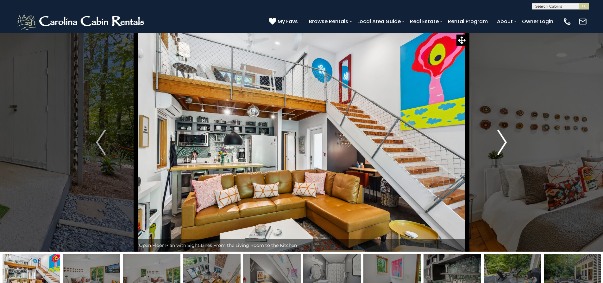
click at [504, 146] on img "Next" at bounding box center [501, 141] width 9 height 25
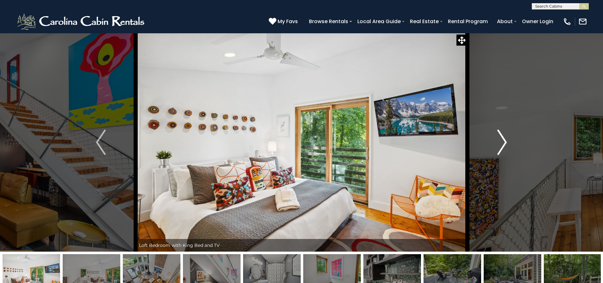
click at [504, 147] on img "Next" at bounding box center [501, 141] width 9 height 25
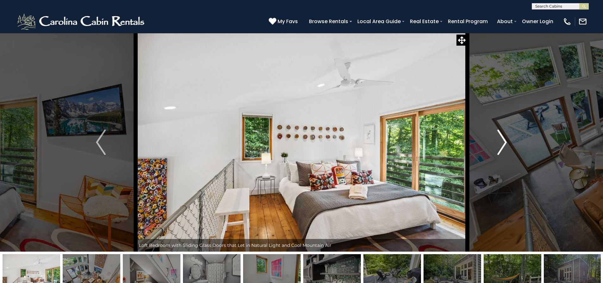
click at [504, 147] on img "Next" at bounding box center [501, 141] width 9 height 25
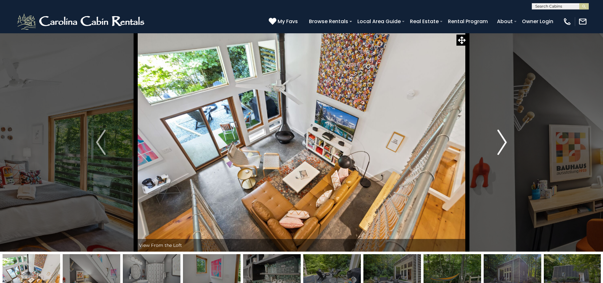
click at [504, 148] on img "Next" at bounding box center [501, 141] width 9 height 25
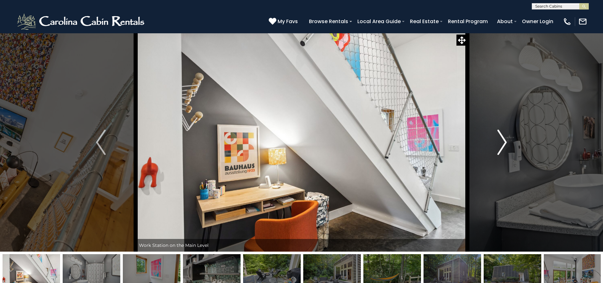
click at [504, 148] on img "Next" at bounding box center [501, 141] width 9 height 25
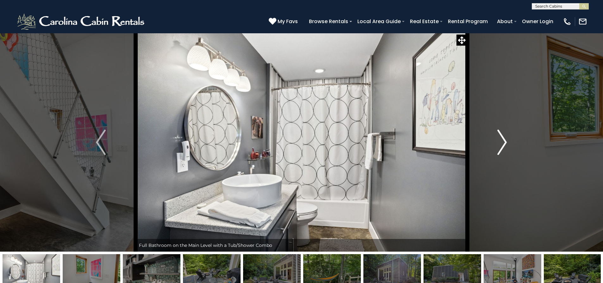
click at [504, 149] on img "Next" at bounding box center [501, 141] width 9 height 25
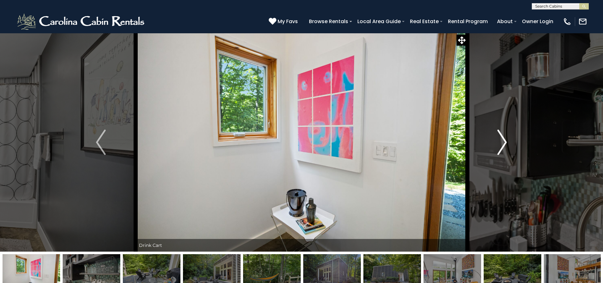
click at [504, 149] on img "Next" at bounding box center [501, 141] width 9 height 25
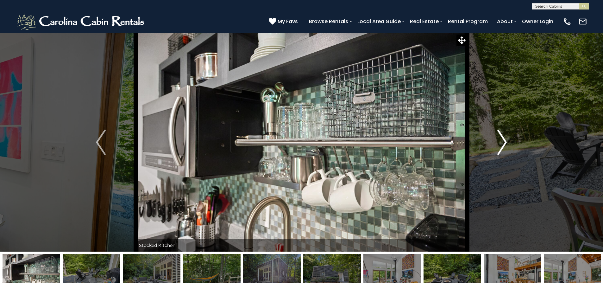
click at [504, 149] on img "Next" at bounding box center [501, 141] width 9 height 25
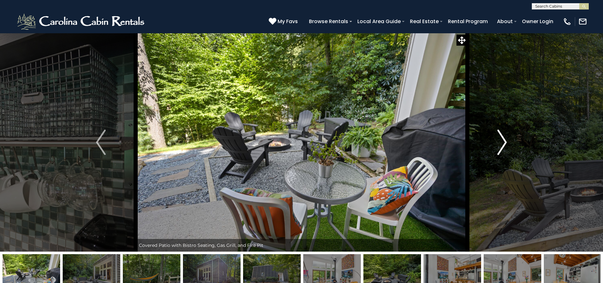
click at [504, 149] on img "Next" at bounding box center [501, 141] width 9 height 25
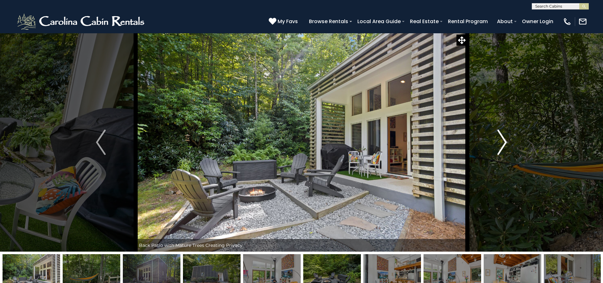
click at [504, 150] on img "Next" at bounding box center [501, 141] width 9 height 25
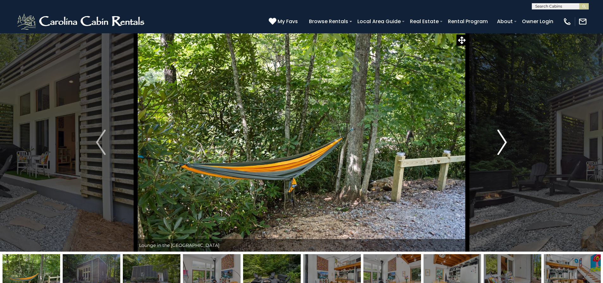
click at [504, 150] on img "Next" at bounding box center [501, 141] width 9 height 25
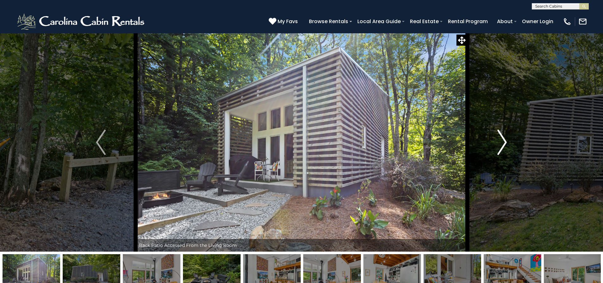
click at [504, 151] on img "Next" at bounding box center [501, 141] width 9 height 25
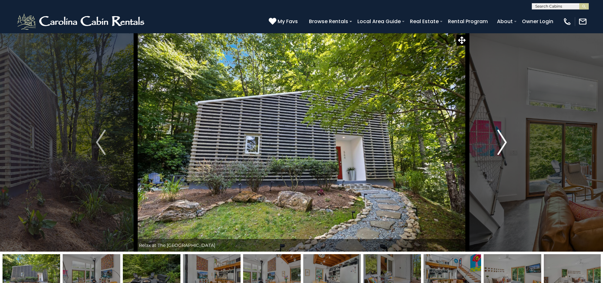
click at [504, 151] on img "Next" at bounding box center [501, 141] width 9 height 25
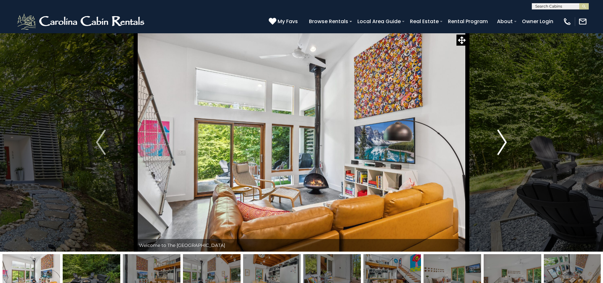
click at [504, 152] on img "Next" at bounding box center [501, 141] width 9 height 25
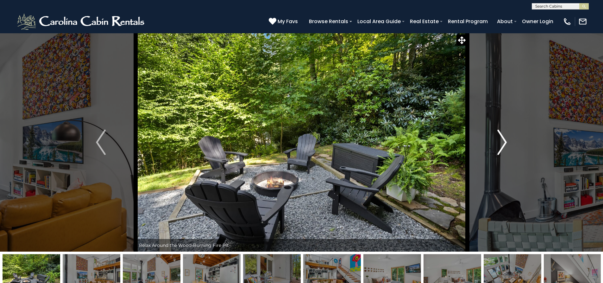
click at [504, 152] on img "Next" at bounding box center [501, 141] width 9 height 25
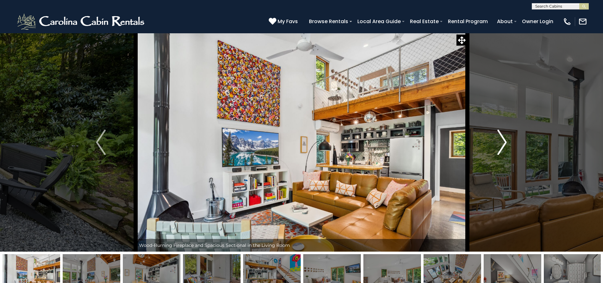
click at [504, 153] on img "Next" at bounding box center [501, 141] width 9 height 25
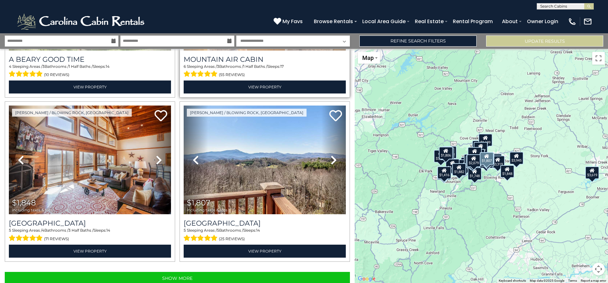
scroll to position [2263, 0]
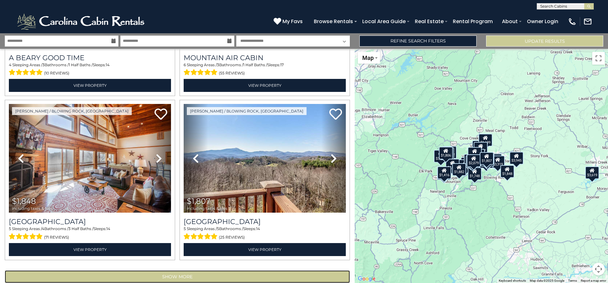
click at [184, 270] on button "Show More" at bounding box center [177, 276] width 345 height 13
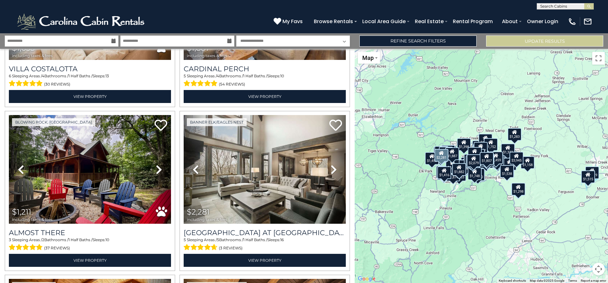
scroll to position [2611, 0]
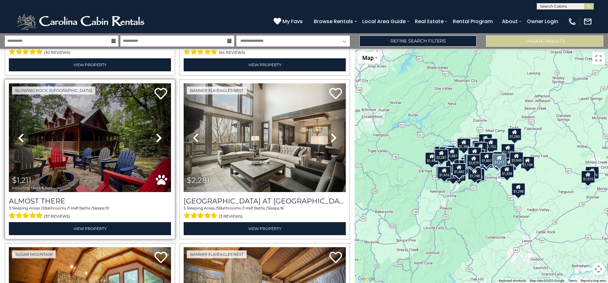
click at [157, 133] on icon at bounding box center [159, 138] width 6 height 10
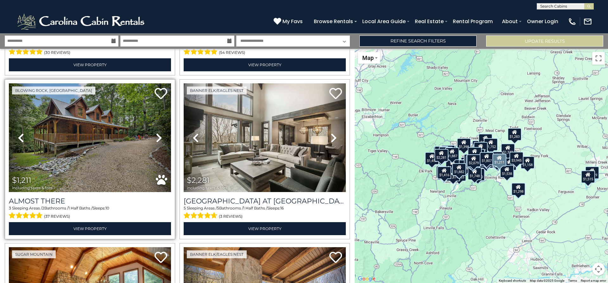
click at [157, 133] on icon at bounding box center [159, 138] width 6 height 10
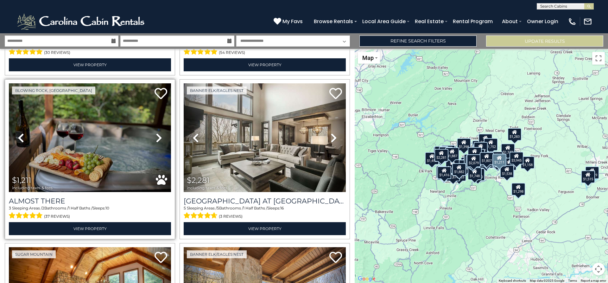
click at [157, 133] on icon at bounding box center [159, 138] width 6 height 10
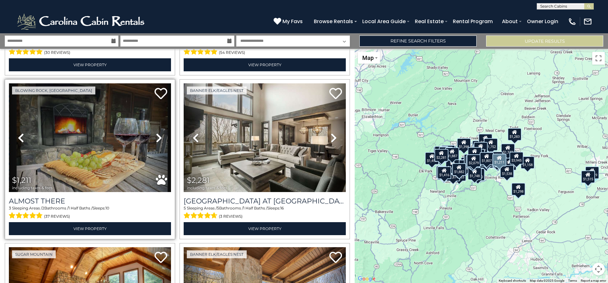
click at [157, 133] on icon at bounding box center [159, 138] width 6 height 10
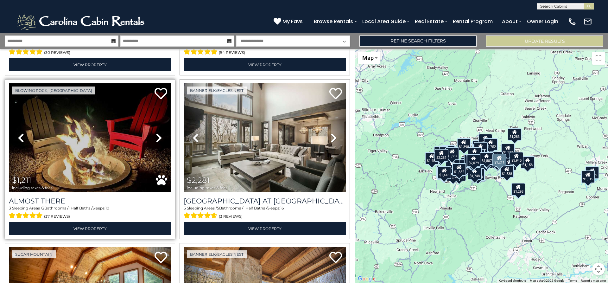
click at [157, 133] on icon at bounding box center [159, 138] width 6 height 10
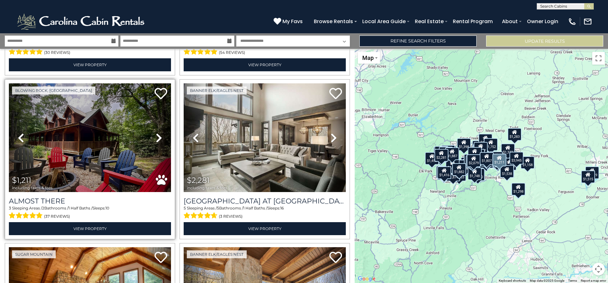
click at [157, 133] on icon at bounding box center [159, 138] width 6 height 10
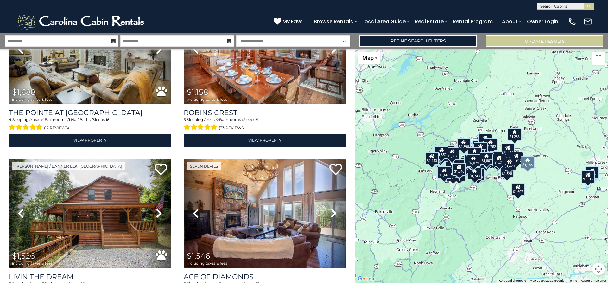
scroll to position [3751, 0]
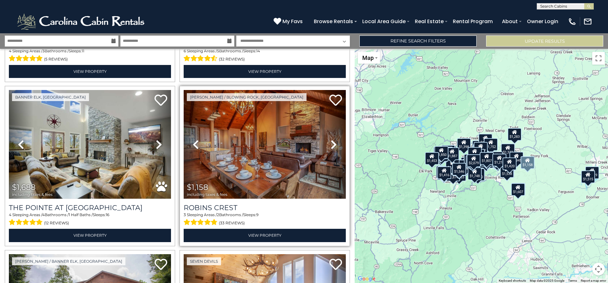
click at [333, 139] on icon at bounding box center [334, 144] width 6 height 10
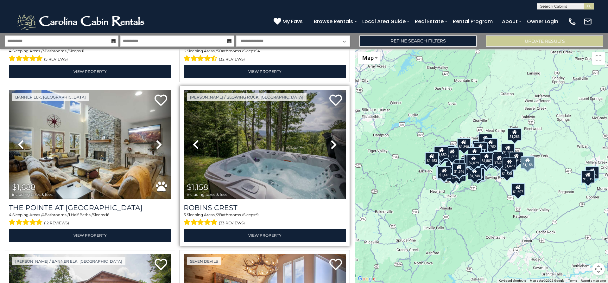
click at [333, 139] on icon at bounding box center [334, 144] width 6 height 10
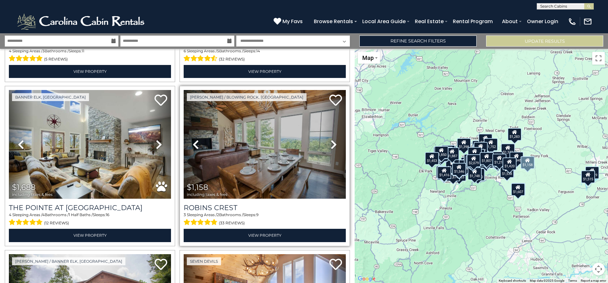
click at [333, 139] on icon at bounding box center [334, 144] width 6 height 10
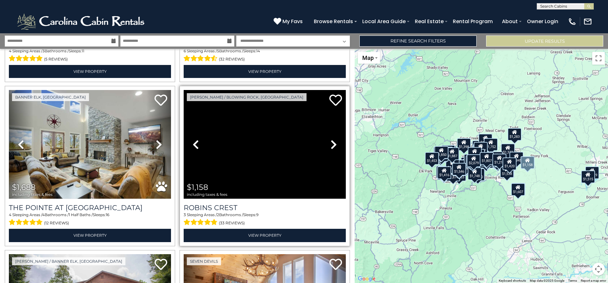
scroll to position [0, 0]
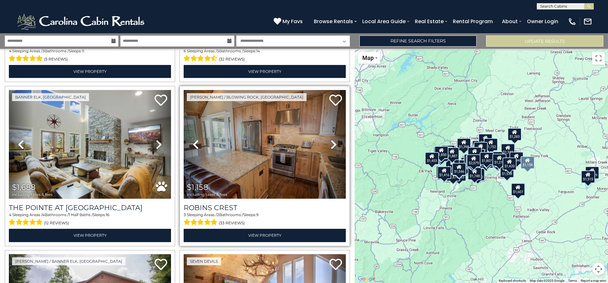
click at [333, 139] on icon at bounding box center [334, 144] width 6 height 10
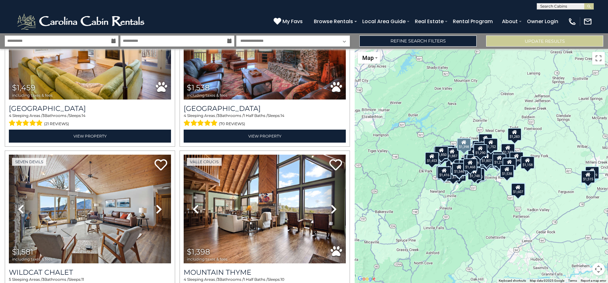
scroll to position [4704, 0]
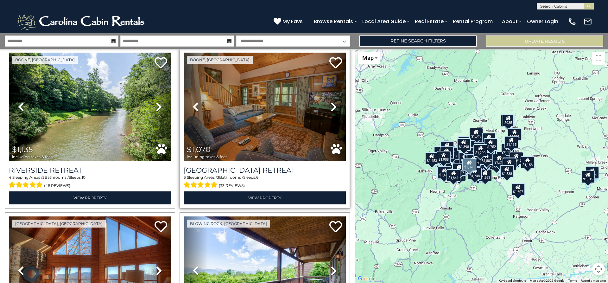
scroll to position [5654, 0]
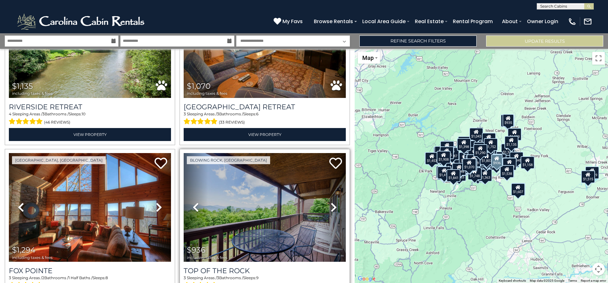
click at [331, 202] on icon at bounding box center [334, 207] width 6 height 10
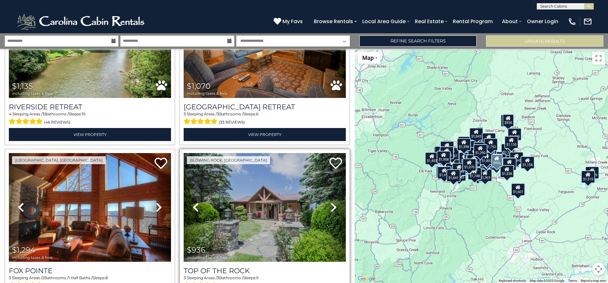
click at [331, 202] on icon at bounding box center [334, 207] width 6 height 10
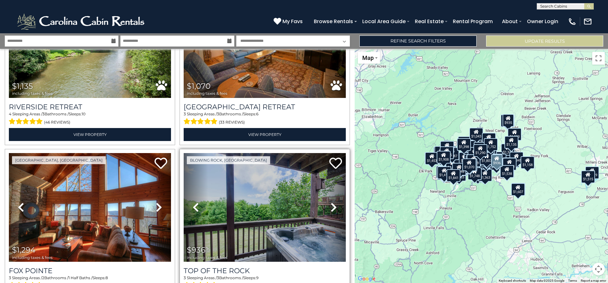
click at [331, 202] on icon at bounding box center [334, 207] width 6 height 10
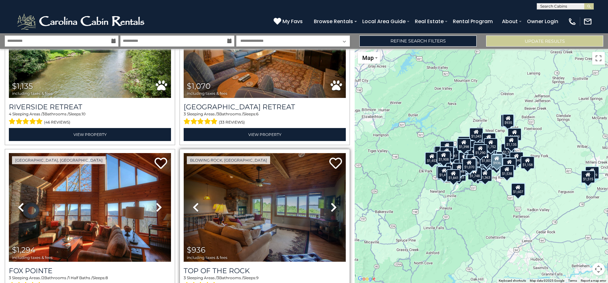
click at [290, 161] on img at bounding box center [265, 207] width 162 height 109
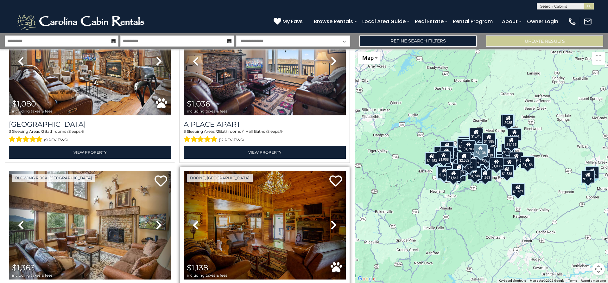
scroll to position [7145, 0]
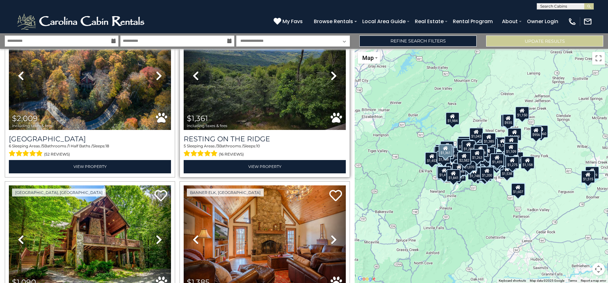
scroll to position [8633, 0]
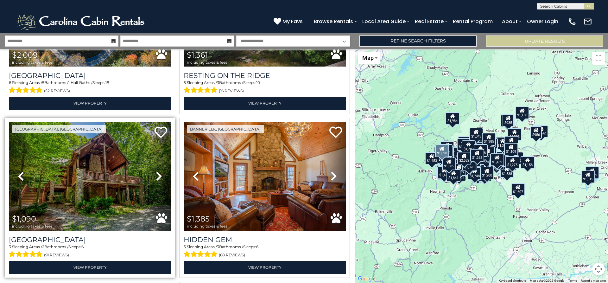
click at [152, 122] on link "Next" at bounding box center [159, 176] width 24 height 109
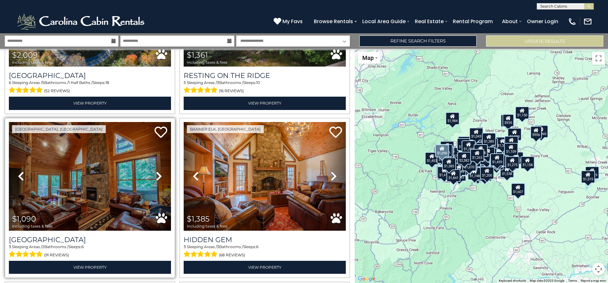
click at [152, 122] on link "Next" at bounding box center [159, 176] width 24 height 109
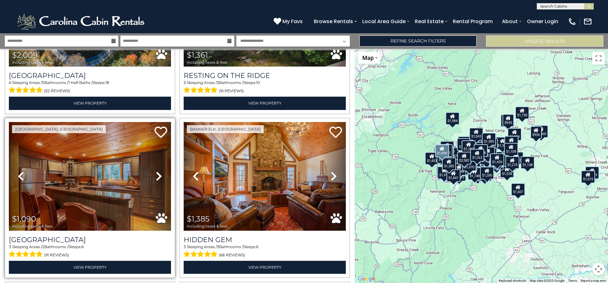
click at [152, 122] on link "Next" at bounding box center [159, 176] width 24 height 109
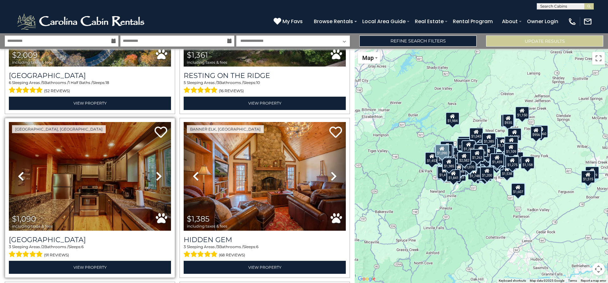
click at [152, 122] on link "Next" at bounding box center [159, 176] width 24 height 109
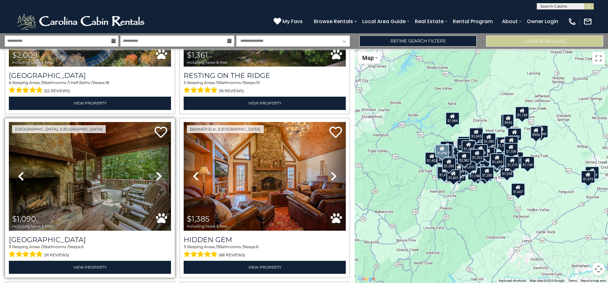
click at [152, 122] on link "Next" at bounding box center [159, 176] width 24 height 109
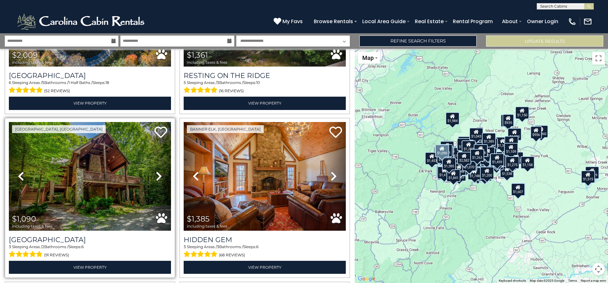
click at [152, 122] on link "Next" at bounding box center [159, 176] width 24 height 109
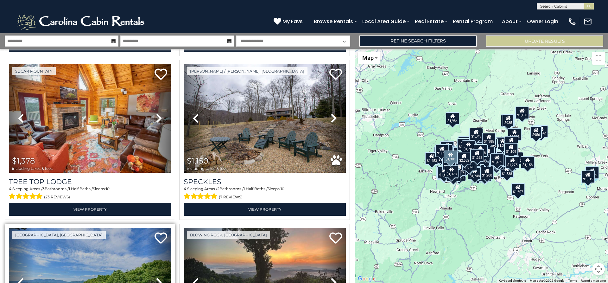
scroll to position [8950, 0]
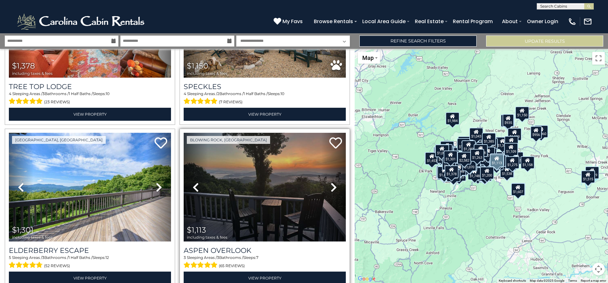
click at [332, 182] on icon at bounding box center [334, 187] width 6 height 10
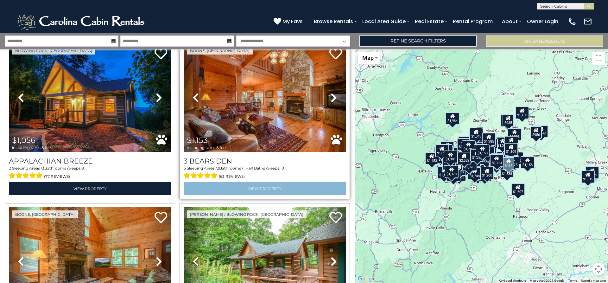
scroll to position [9266, 0]
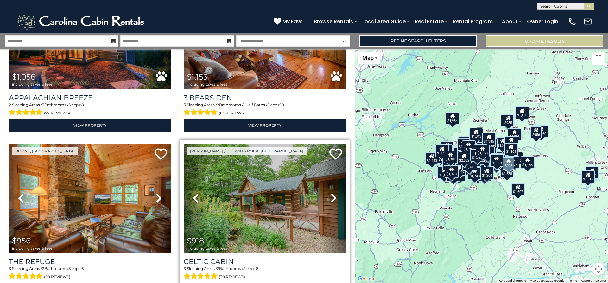
click at [331, 193] on icon at bounding box center [334, 198] width 6 height 10
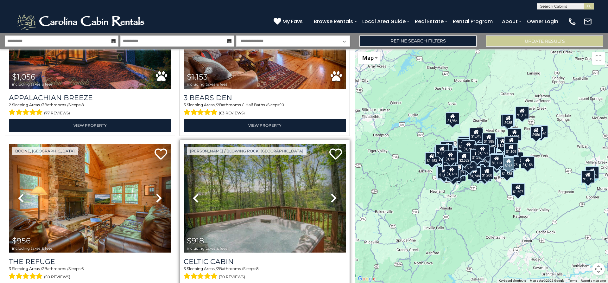
click at [331, 193] on icon at bounding box center [334, 198] width 6 height 10
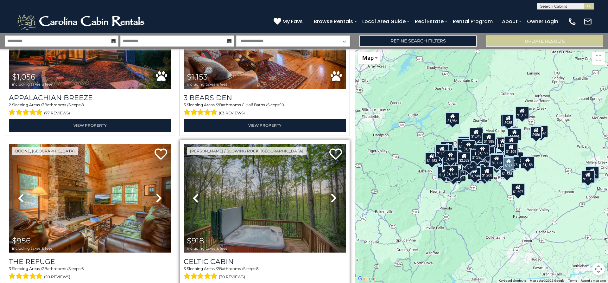
click at [331, 193] on icon at bounding box center [334, 198] width 6 height 10
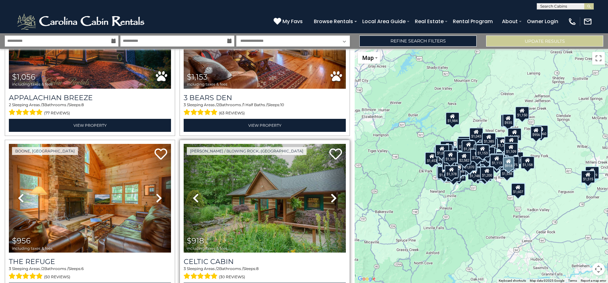
click at [331, 193] on icon at bounding box center [334, 198] width 6 height 10
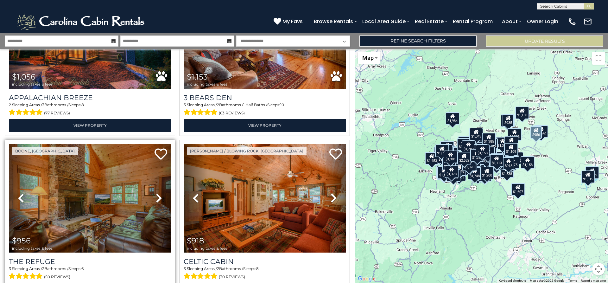
click at [156, 193] on icon at bounding box center [159, 198] width 6 height 10
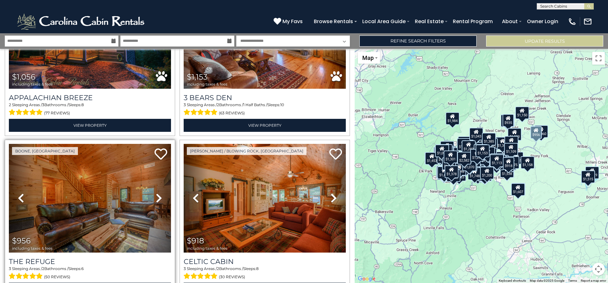
click at [156, 193] on icon at bounding box center [159, 198] width 6 height 10
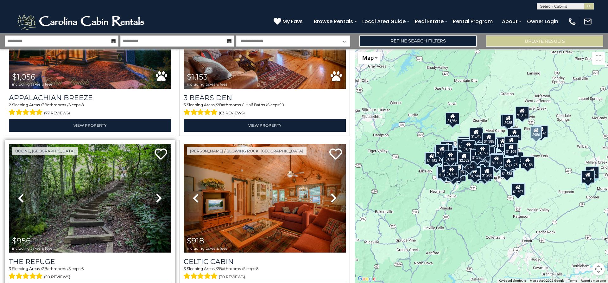
click at [156, 193] on icon at bounding box center [159, 198] width 6 height 10
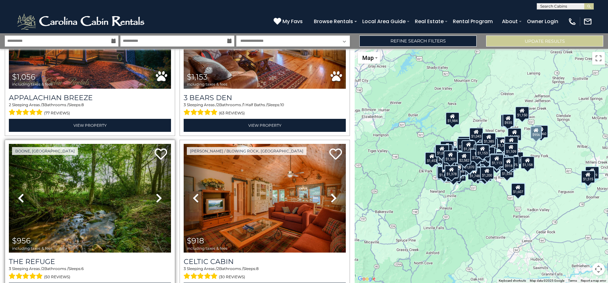
click at [156, 193] on icon at bounding box center [159, 198] width 6 height 10
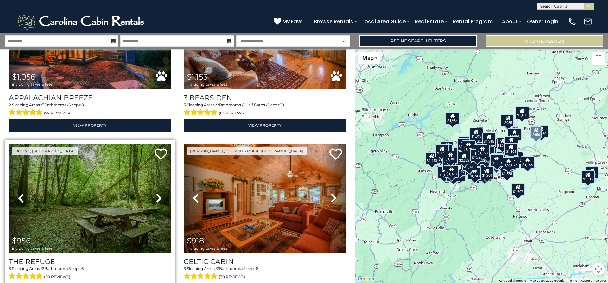
click at [156, 193] on icon at bounding box center [159, 198] width 6 height 10
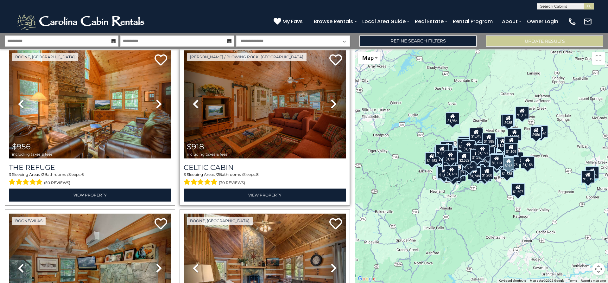
scroll to position [9425, 0]
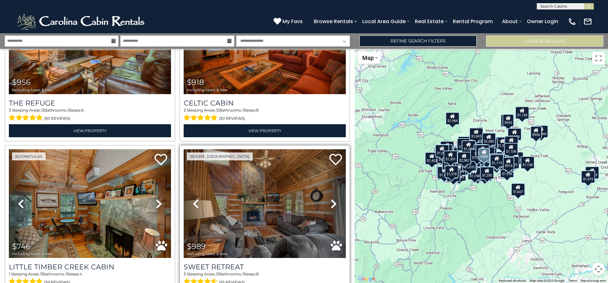
click at [331, 199] on icon at bounding box center [334, 204] width 6 height 10
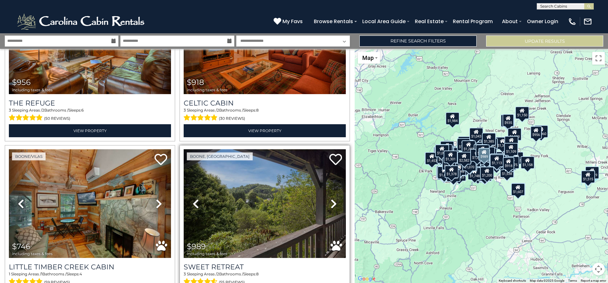
click at [331, 199] on icon at bounding box center [334, 204] width 6 height 10
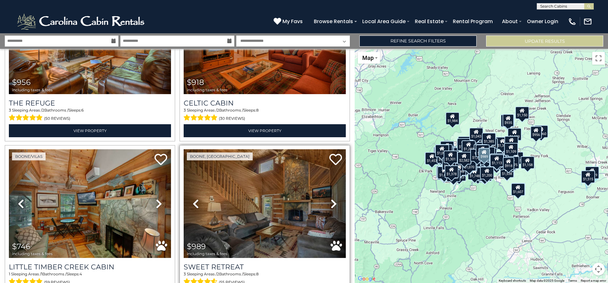
click at [331, 199] on icon at bounding box center [334, 204] width 6 height 10
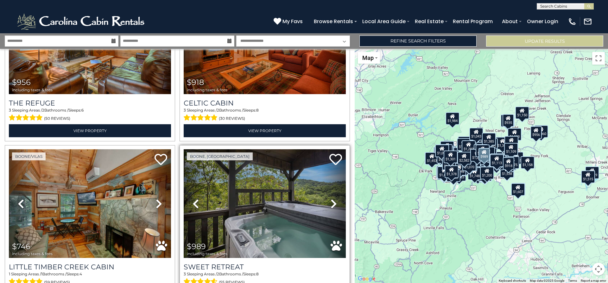
click at [331, 199] on icon at bounding box center [334, 204] width 6 height 10
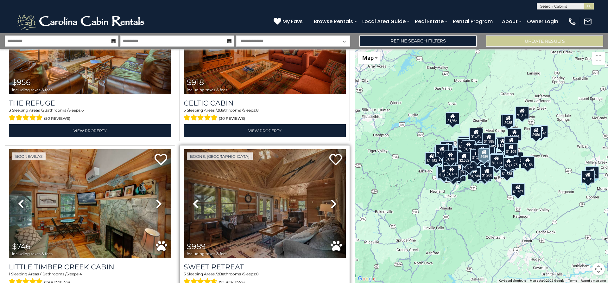
click at [331, 199] on icon at bounding box center [334, 204] width 6 height 10
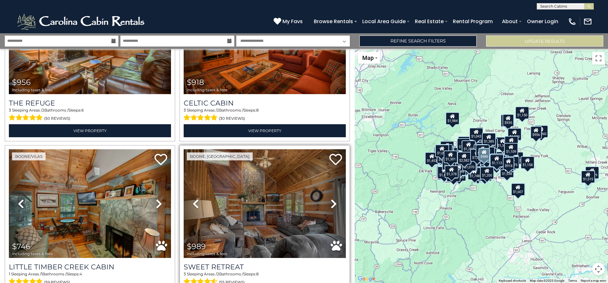
click at [331, 199] on icon at bounding box center [334, 204] width 6 height 10
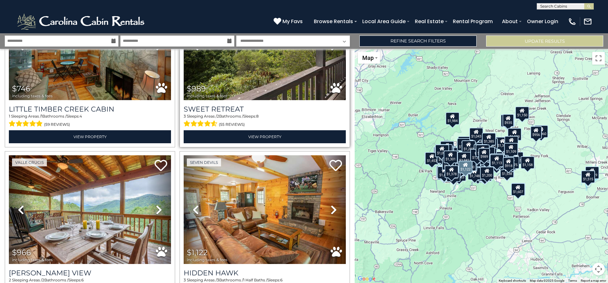
scroll to position [9583, 0]
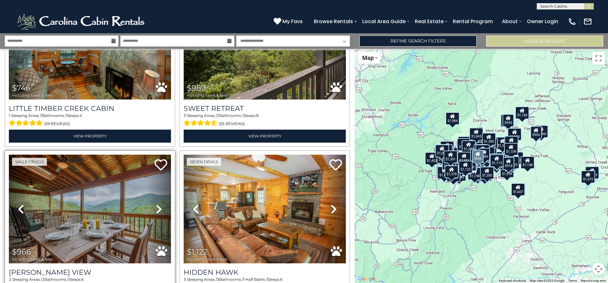
click at [158, 204] on icon at bounding box center [159, 209] width 6 height 10
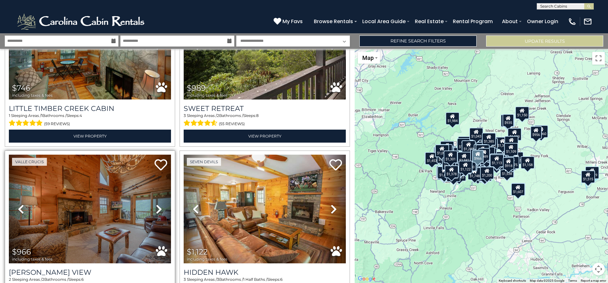
click at [158, 204] on icon at bounding box center [159, 209] width 6 height 10
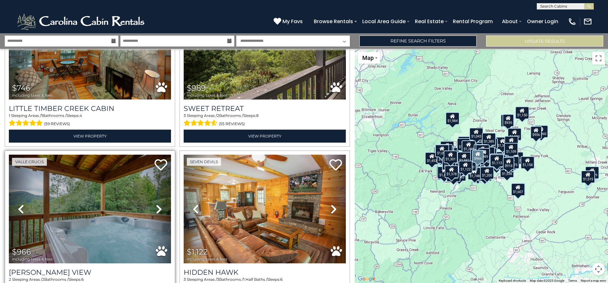
click at [158, 204] on icon at bounding box center [159, 209] width 6 height 10
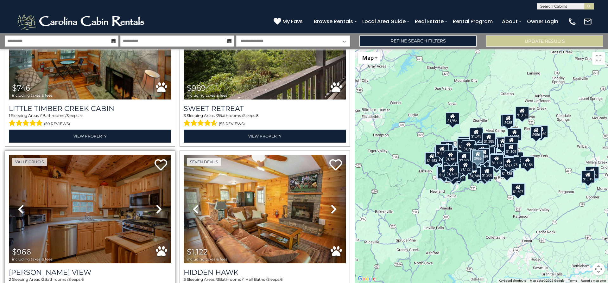
click at [157, 204] on icon at bounding box center [159, 209] width 6 height 10
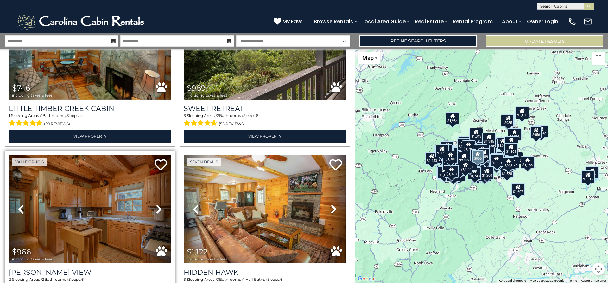
click at [157, 204] on icon at bounding box center [159, 209] width 6 height 10
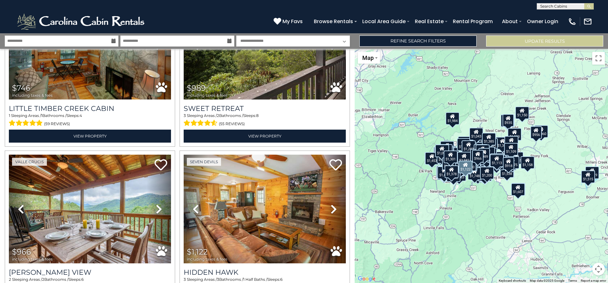
scroll to position [9586, 0]
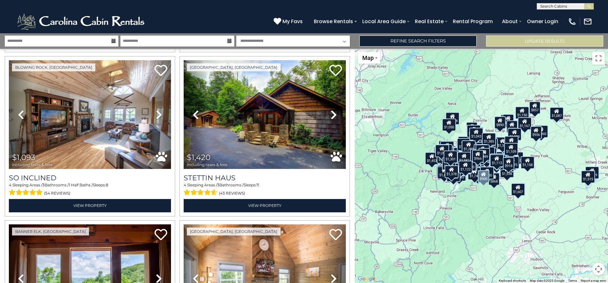
scroll to position [9743, 0]
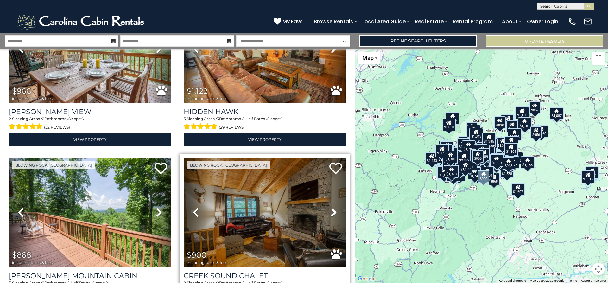
click at [332, 207] on icon at bounding box center [334, 212] width 6 height 10
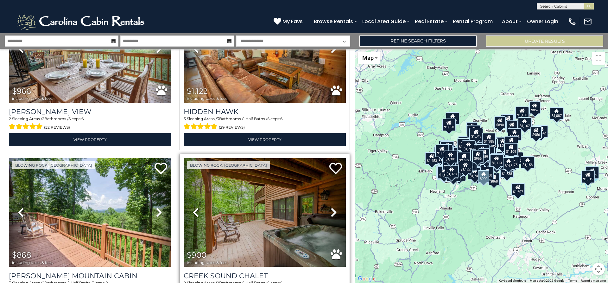
click at [332, 207] on icon at bounding box center [334, 212] width 6 height 10
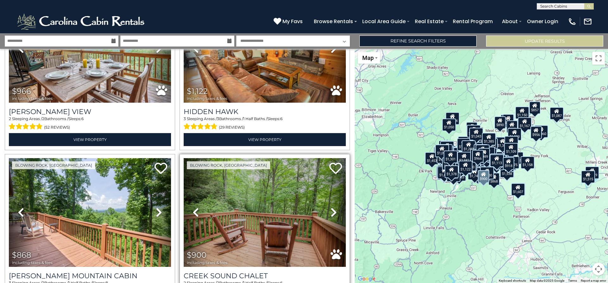
click at [331, 207] on icon at bounding box center [334, 212] width 6 height 10
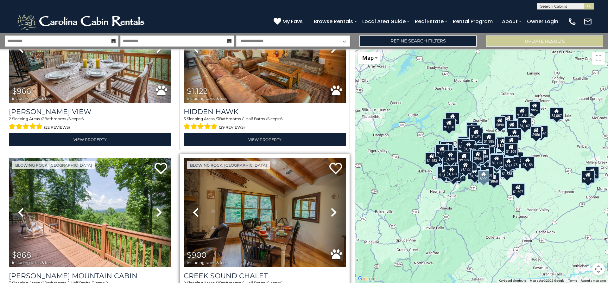
click at [331, 207] on icon at bounding box center [334, 212] width 6 height 10
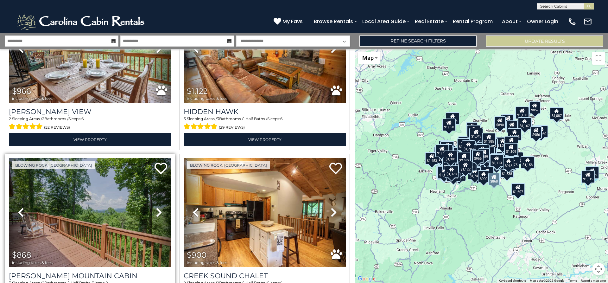
click at [159, 207] on icon at bounding box center [159, 212] width 6 height 10
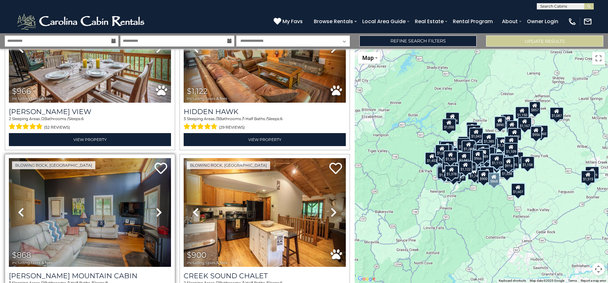
click at [159, 207] on icon at bounding box center [159, 212] width 6 height 10
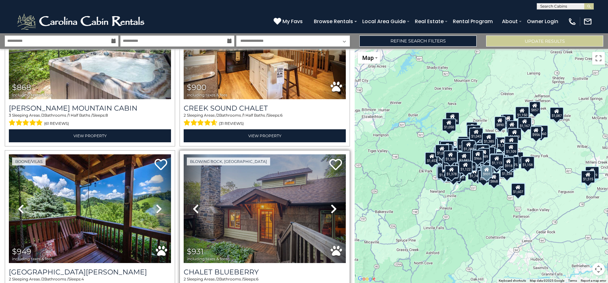
scroll to position [9934, 0]
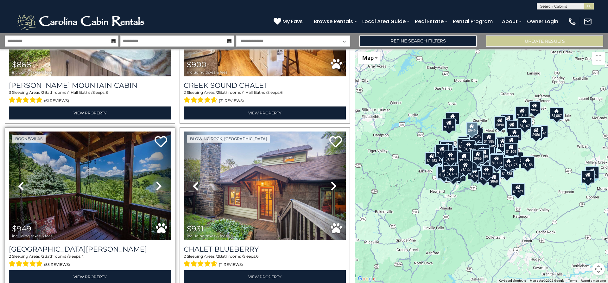
click at [158, 181] on icon at bounding box center [159, 186] width 6 height 10
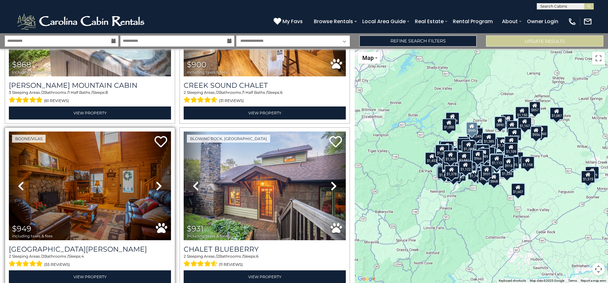
click at [158, 181] on icon at bounding box center [159, 186] width 6 height 10
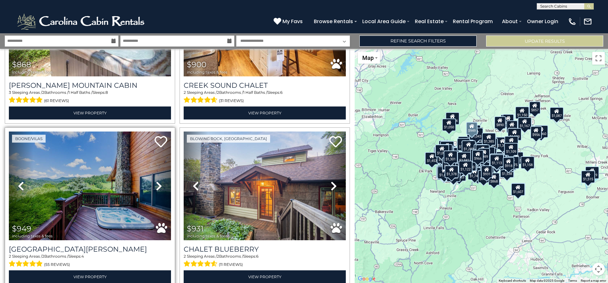
click at [158, 181] on icon at bounding box center [159, 186] width 6 height 10
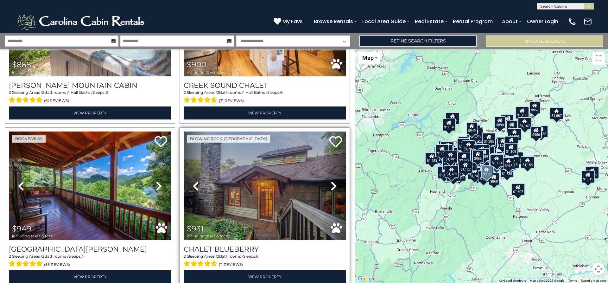
click at [335, 131] on link "Next" at bounding box center [333, 185] width 24 height 109
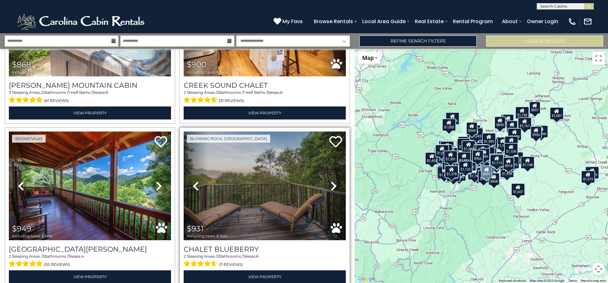
click at [333, 181] on icon at bounding box center [334, 186] width 6 height 10
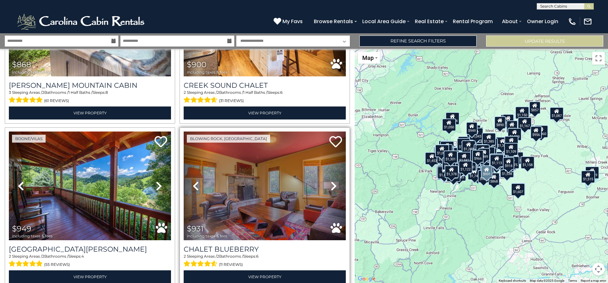
click at [333, 181] on icon at bounding box center [334, 186] width 6 height 10
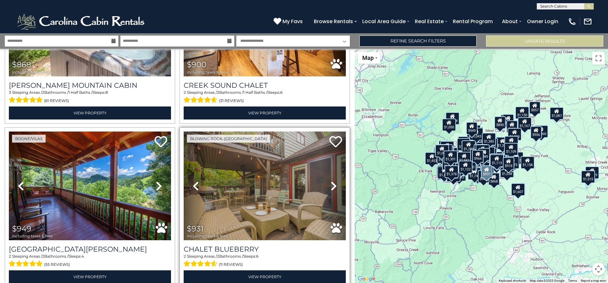
click at [333, 181] on icon at bounding box center [334, 186] width 6 height 10
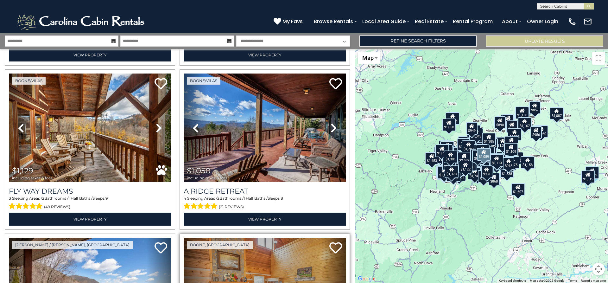
scroll to position [10250, 0]
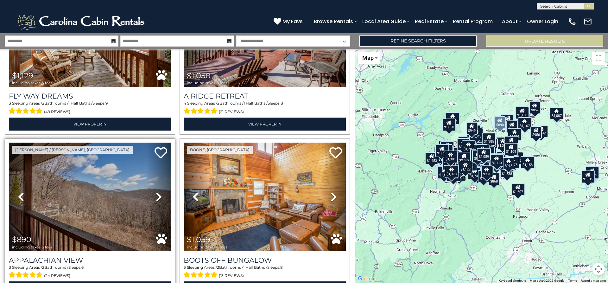
click at [157, 192] on icon at bounding box center [159, 197] width 6 height 10
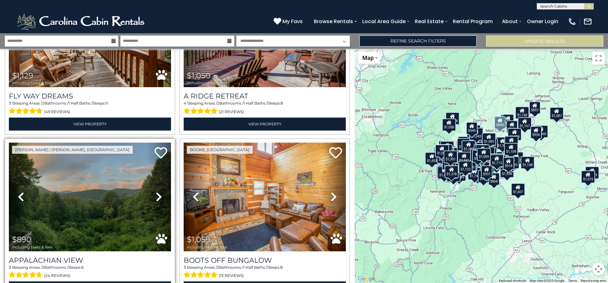
click at [157, 192] on icon at bounding box center [159, 197] width 6 height 10
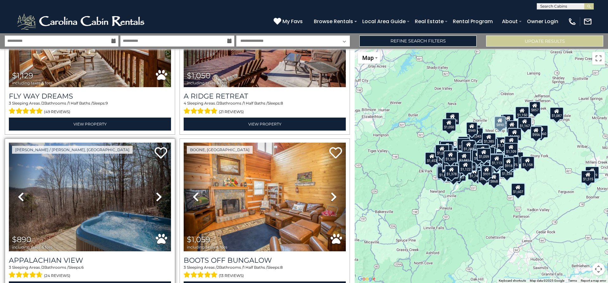
click at [157, 192] on icon at bounding box center [159, 197] width 6 height 10
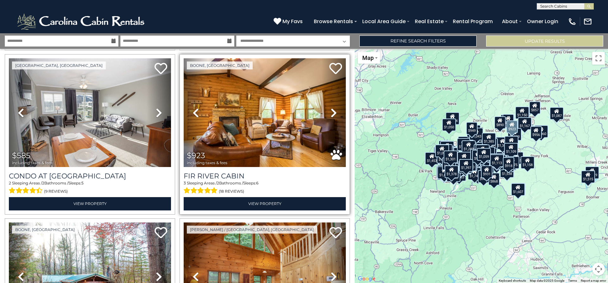
scroll to position [10757, 0]
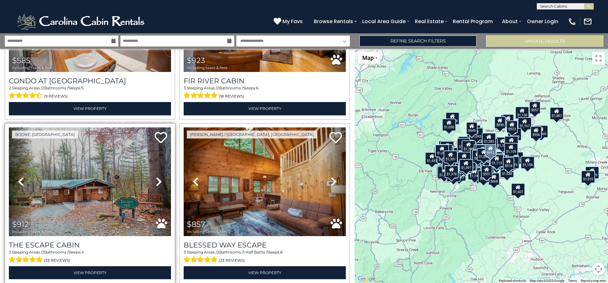
click at [159, 176] on icon at bounding box center [159, 181] width 6 height 10
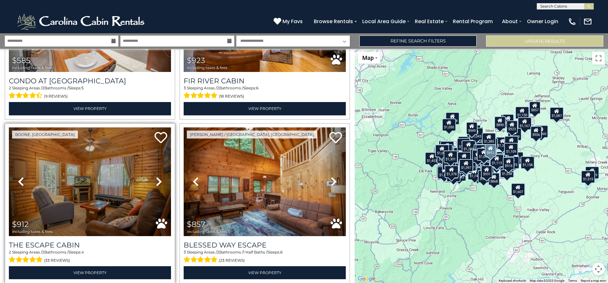
click at [158, 176] on icon at bounding box center [159, 181] width 6 height 10
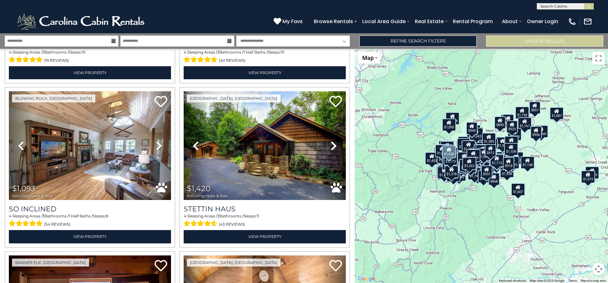
scroll to position [11707, 0]
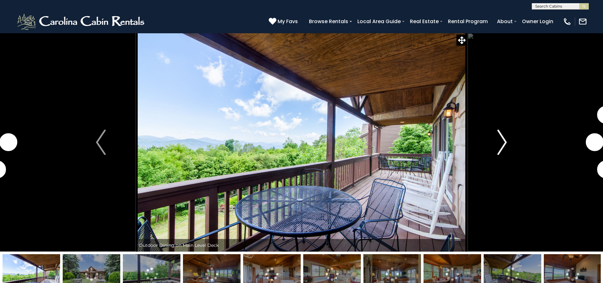
click at [506, 142] on img "Next" at bounding box center [501, 141] width 9 height 25
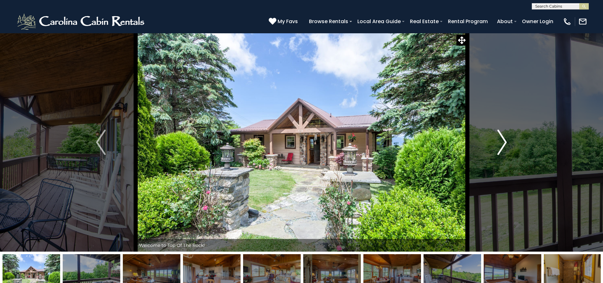
click at [498, 142] on img "Next" at bounding box center [501, 141] width 9 height 25
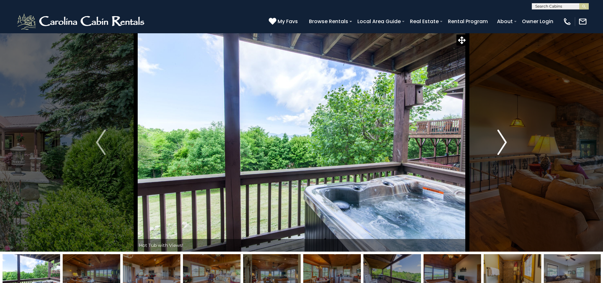
click at [498, 142] on img "Next" at bounding box center [501, 141] width 9 height 25
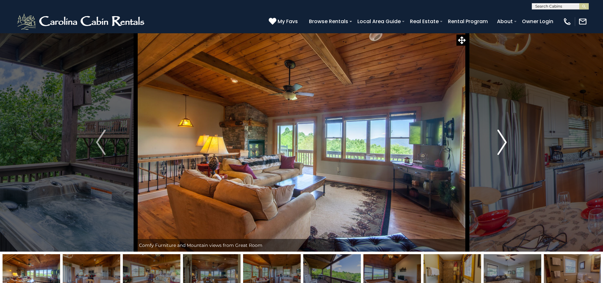
click at [499, 141] on img "Next" at bounding box center [501, 141] width 9 height 25
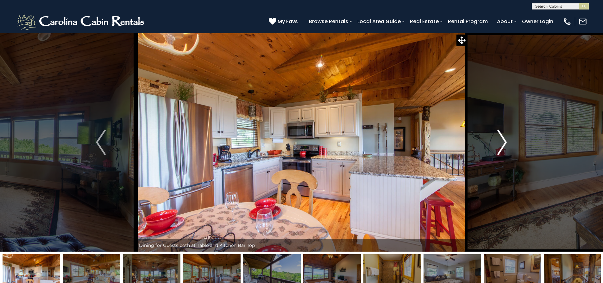
click at [499, 141] on img "Next" at bounding box center [501, 141] width 9 height 25
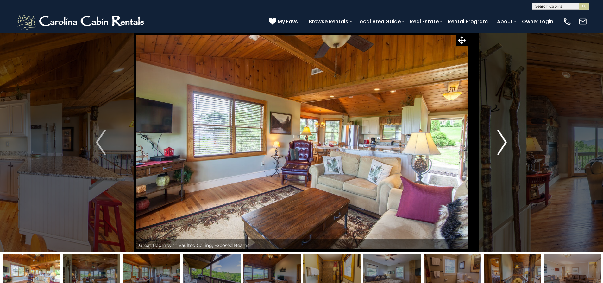
click at [499, 141] on img "Next" at bounding box center [501, 141] width 9 height 25
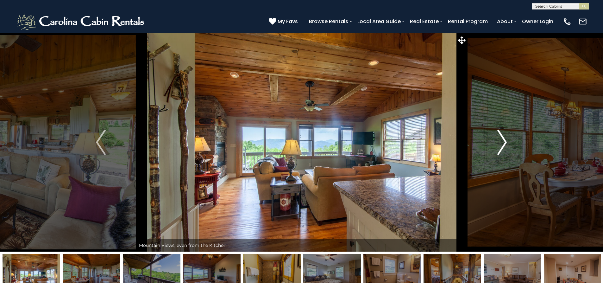
click at [499, 141] on img "Next" at bounding box center [501, 141] width 9 height 25
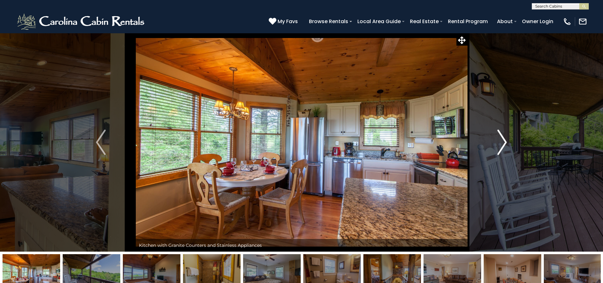
click at [499, 141] on img "Next" at bounding box center [501, 141] width 9 height 25
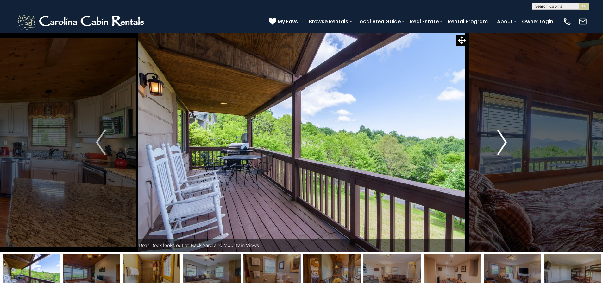
click at [499, 141] on img "Next" at bounding box center [501, 141] width 9 height 25
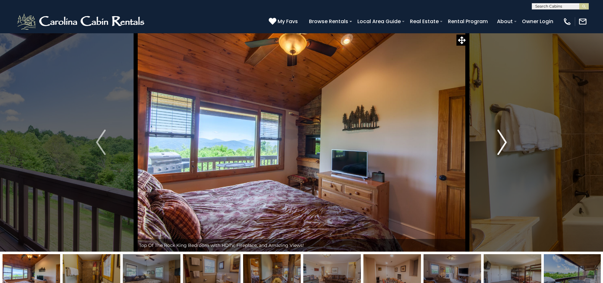
click at [499, 141] on img "Next" at bounding box center [501, 141] width 9 height 25
